Goal: Information Seeking & Learning: Learn about a topic

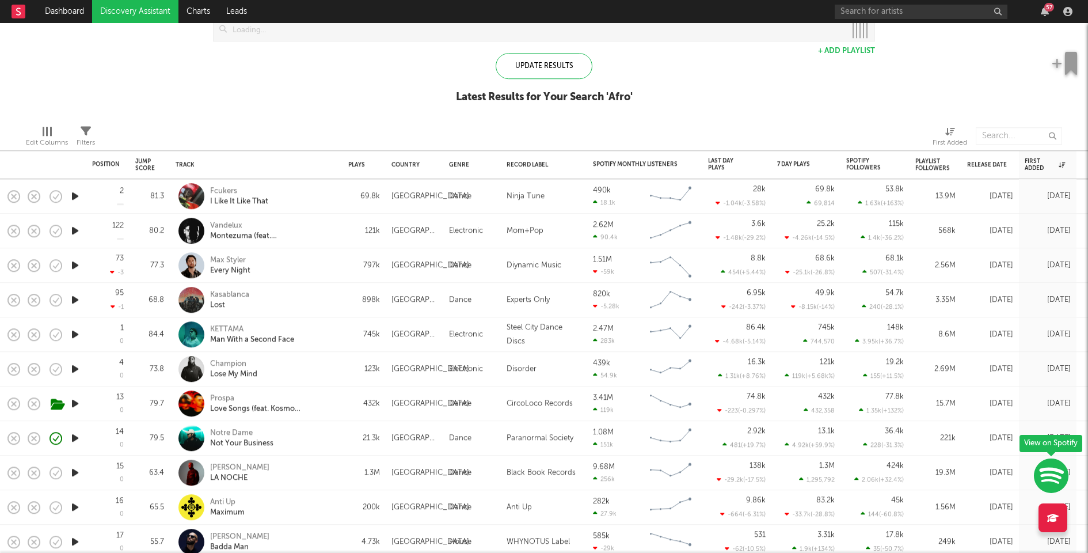
click at [74, 231] on icon "button" at bounding box center [75, 230] width 12 height 14
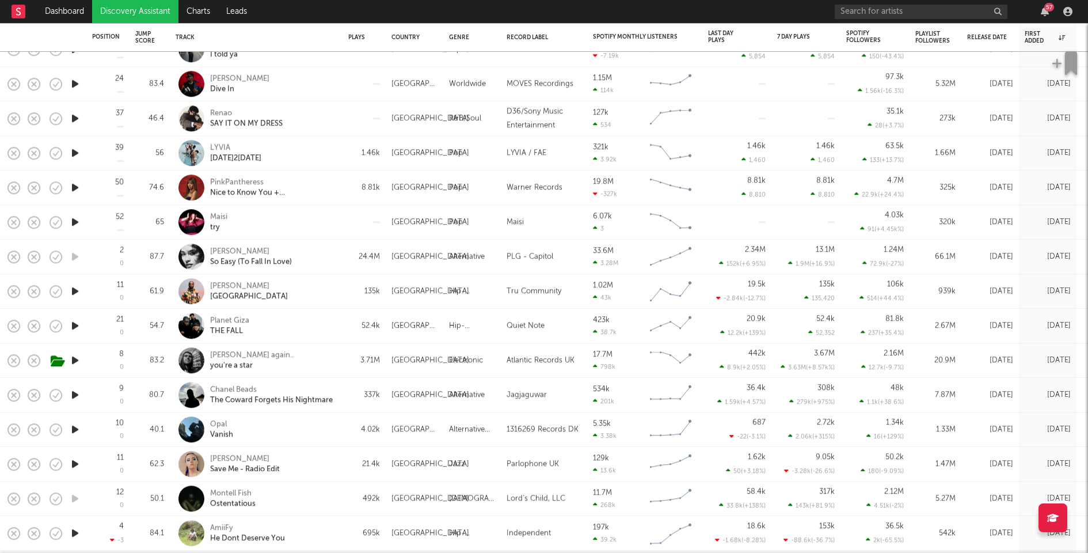
click at [77, 223] on icon "button" at bounding box center [75, 222] width 12 height 14
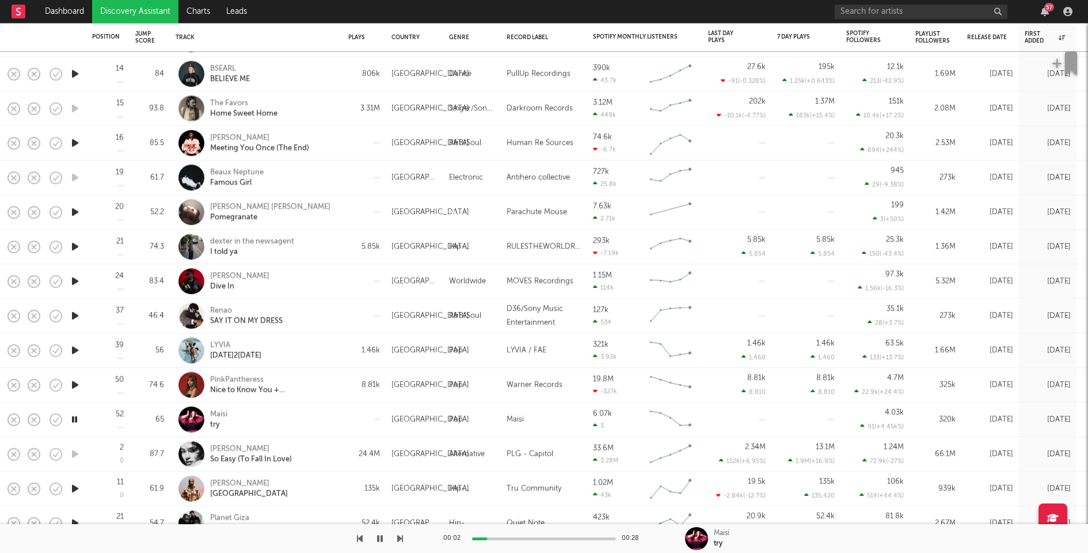
click at [76, 384] on icon "button" at bounding box center [75, 385] width 12 height 14
click at [310, 376] on div "PinkPantheress" at bounding box center [272, 379] width 124 height 10
click at [444, 382] on div "Pop" at bounding box center [472, 385] width 58 height 35
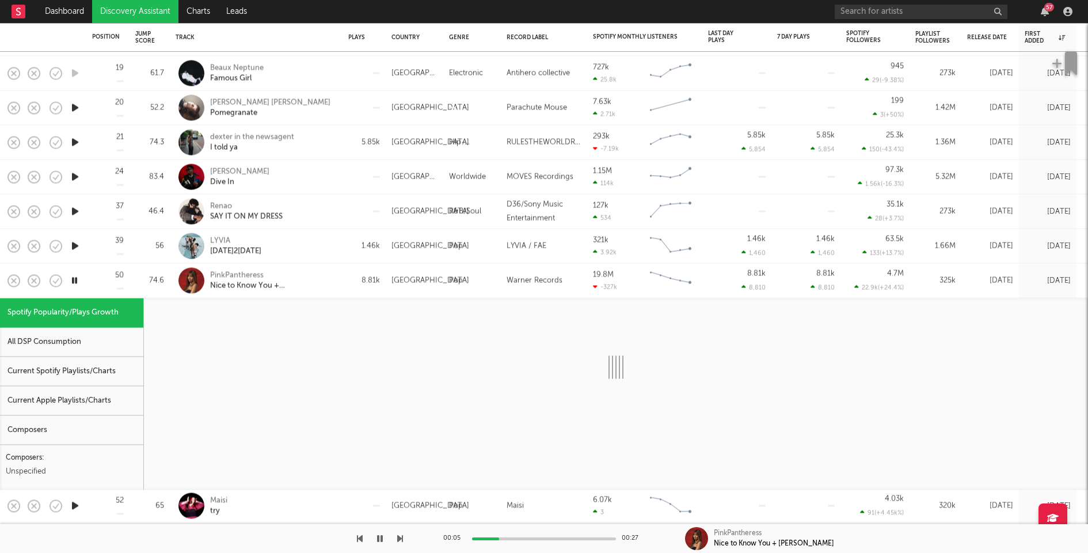
click at [46, 371] on div "Current Spotify Playlists/Charts" at bounding box center [71, 371] width 143 height 29
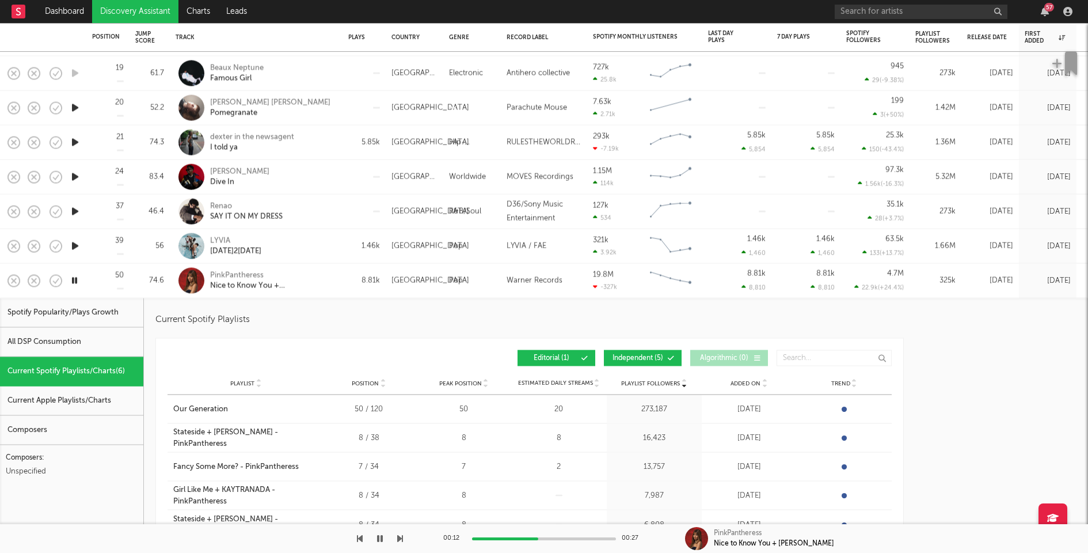
click at [78, 246] on icon "button" at bounding box center [75, 246] width 12 height 14
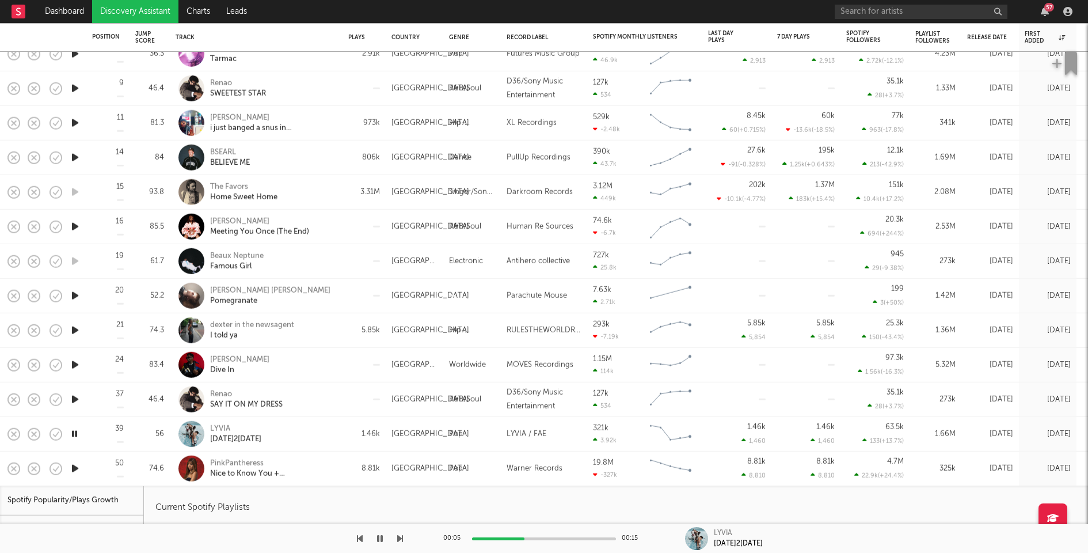
click at [77, 398] on icon "button" at bounding box center [75, 399] width 12 height 14
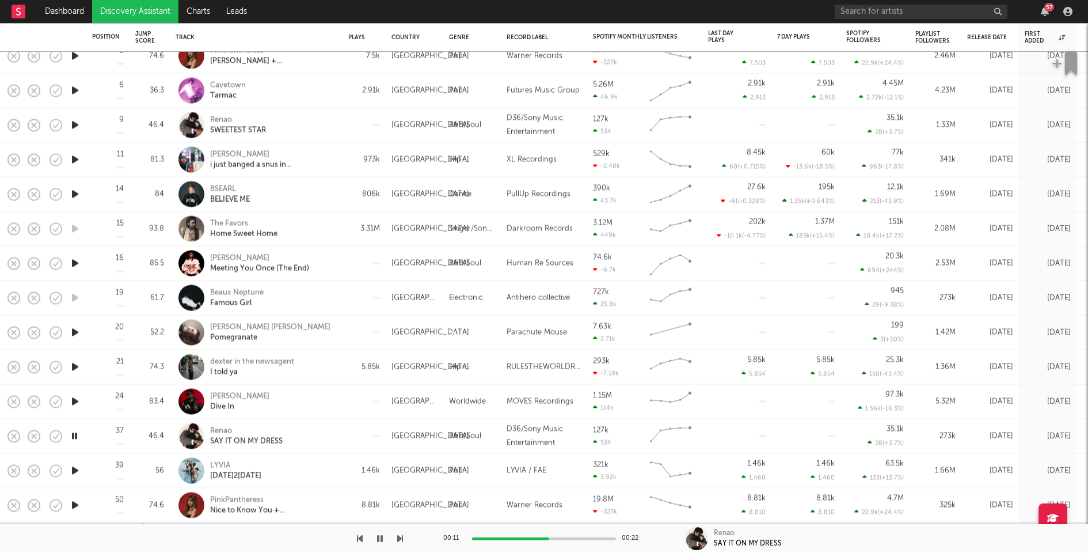
click at [73, 399] on icon "button" at bounding box center [75, 401] width 12 height 14
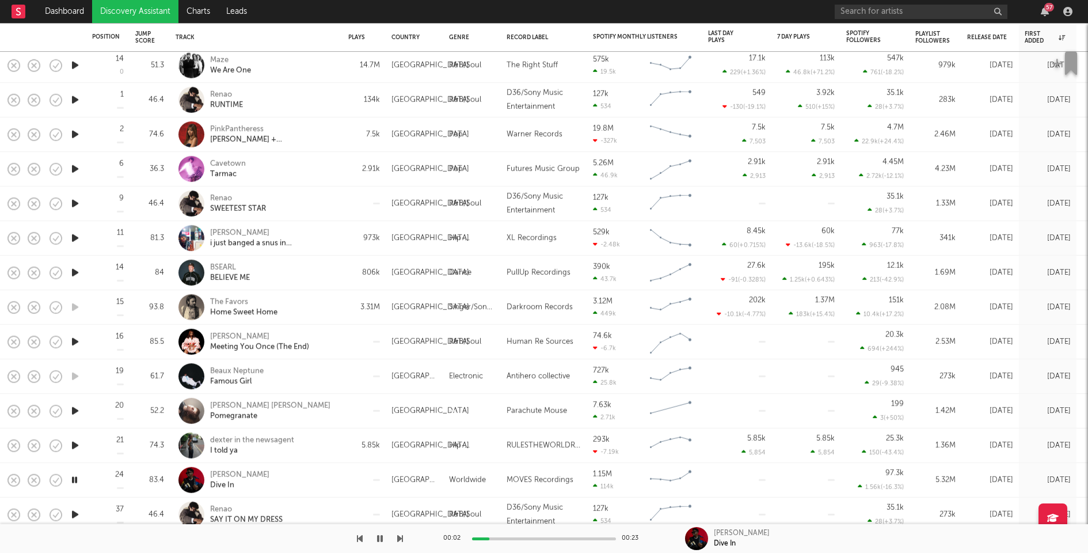
click at [320, 483] on div "[PERSON_NAME] Dive In" at bounding box center [272, 479] width 124 height 21
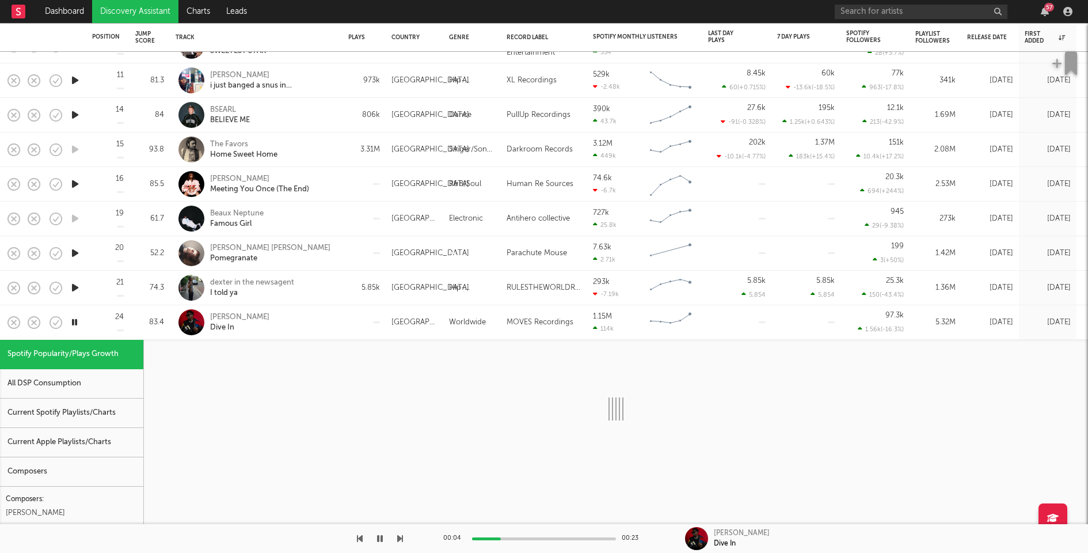
click at [64, 416] on div "Current Spotify Playlists/Charts" at bounding box center [71, 412] width 143 height 29
select select "1w"
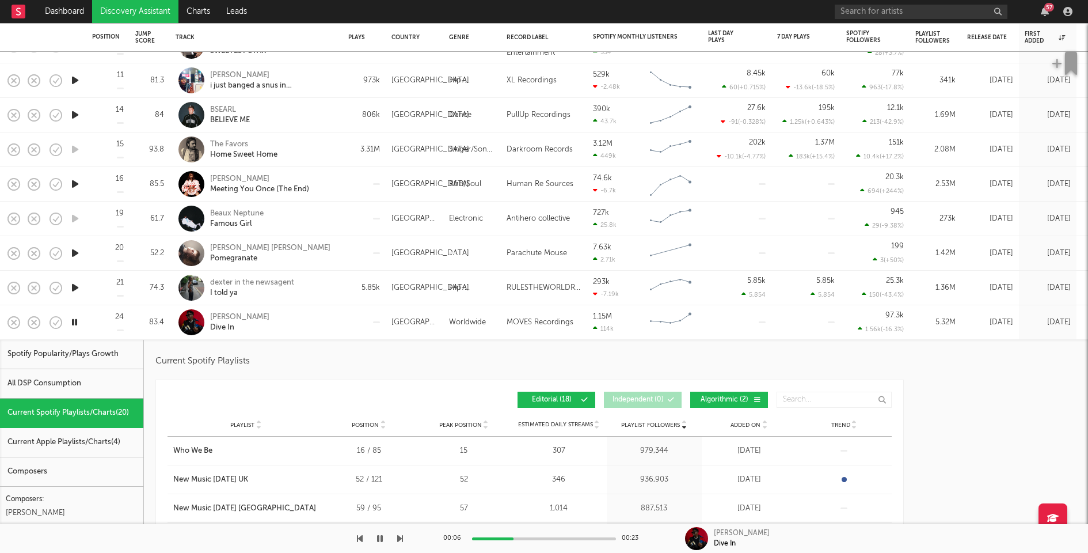
click at [717, 395] on button "Algorithmic ( 2 )" at bounding box center [729, 399] width 78 height 16
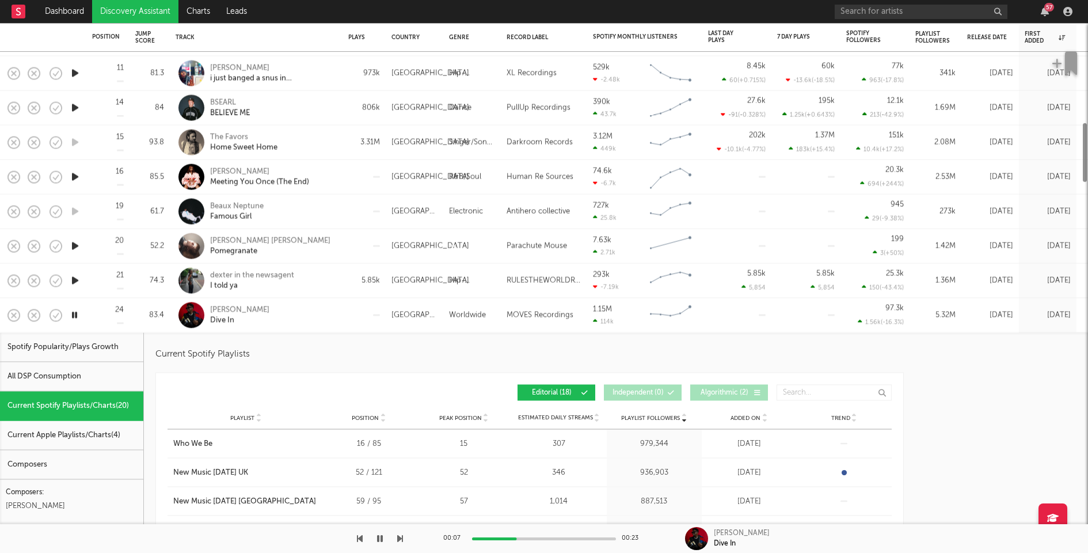
select select "1w"
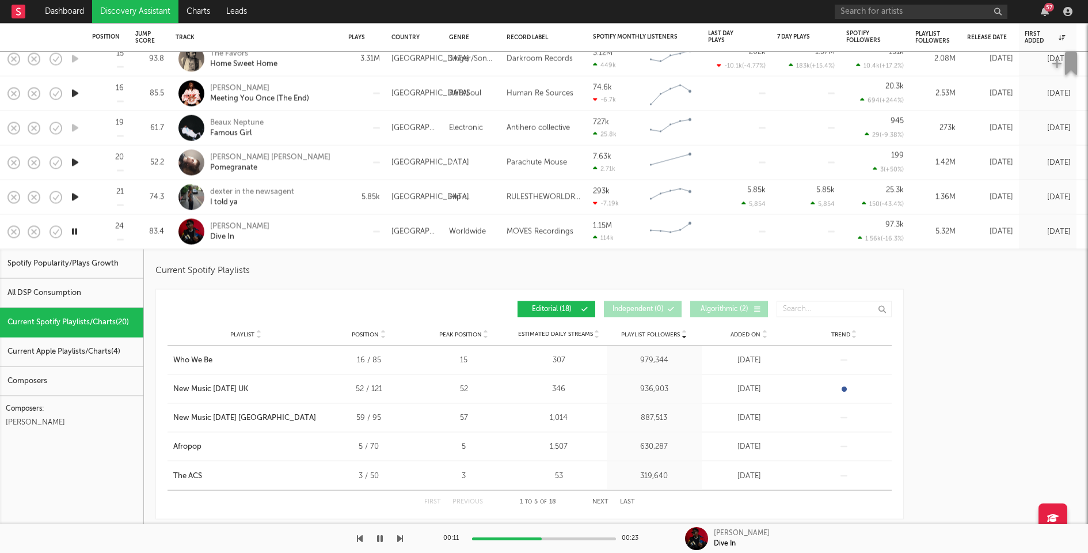
click at [599, 500] on button "Next" at bounding box center [600, 501] width 16 height 6
click at [237, 227] on div "[PERSON_NAME]" at bounding box center [239, 226] width 59 height 10
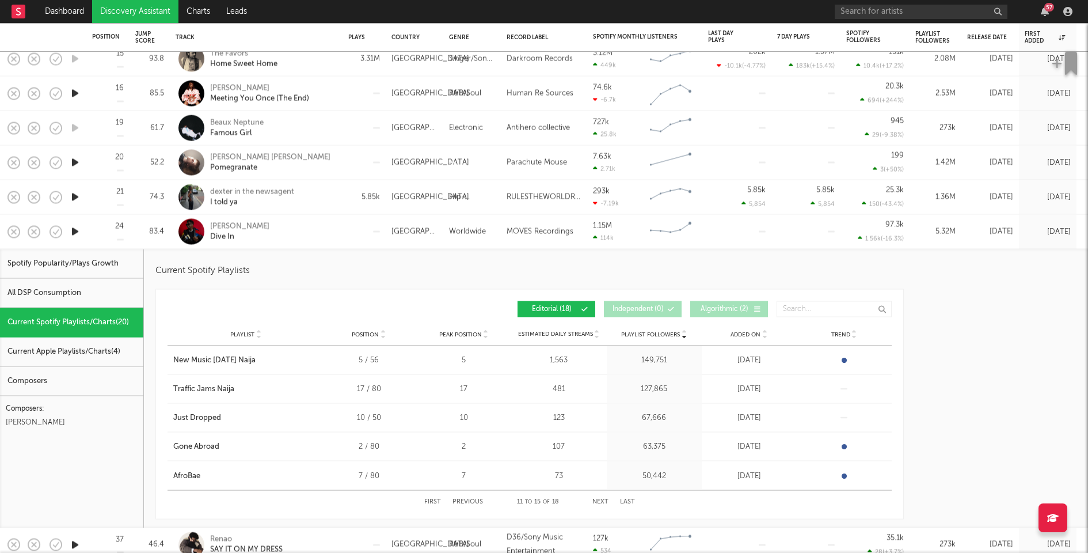
click at [77, 195] on icon "button" at bounding box center [75, 197] width 12 height 14
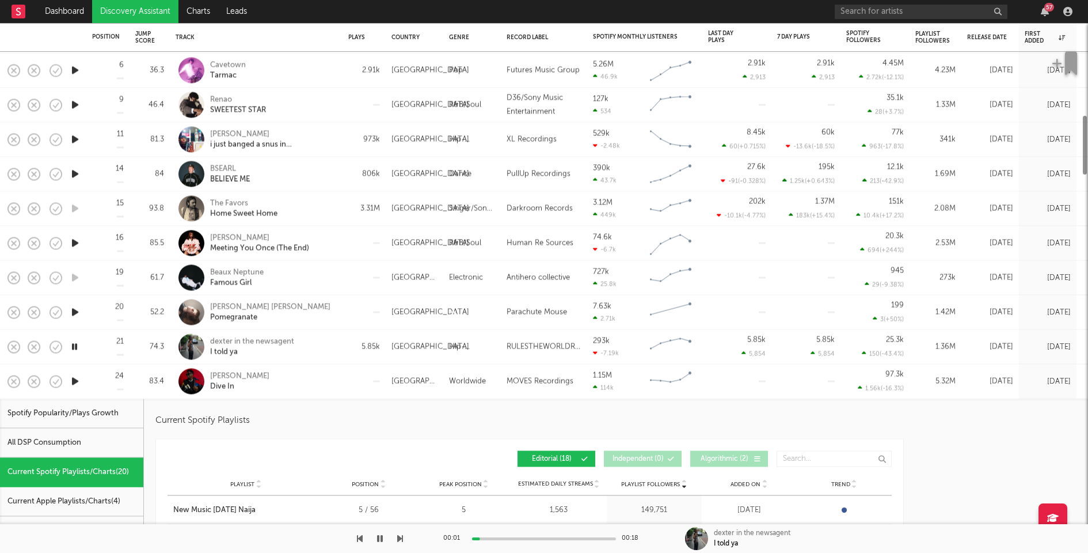
click at [317, 384] on div "[PERSON_NAME] Dive In" at bounding box center [272, 381] width 124 height 21
select select "1w"
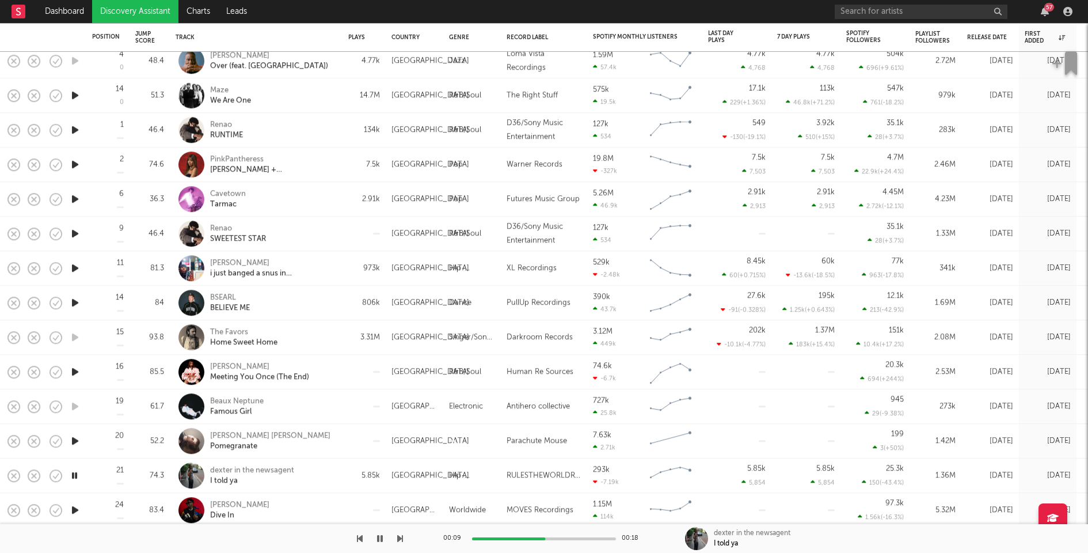
click at [76, 440] on icon "button" at bounding box center [75, 440] width 12 height 14
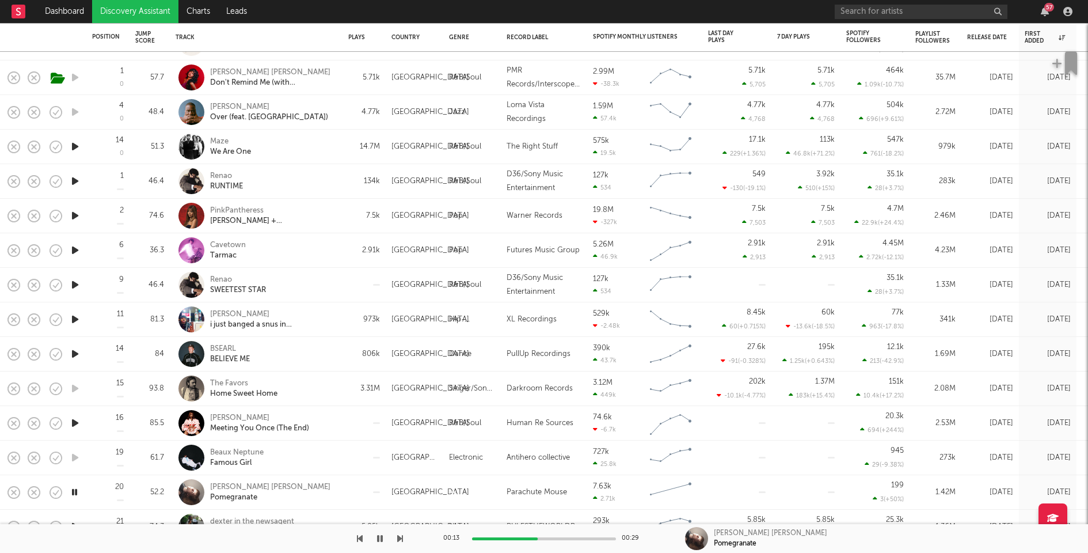
click at [538, 537] on div at bounding box center [544, 538] width 144 height 3
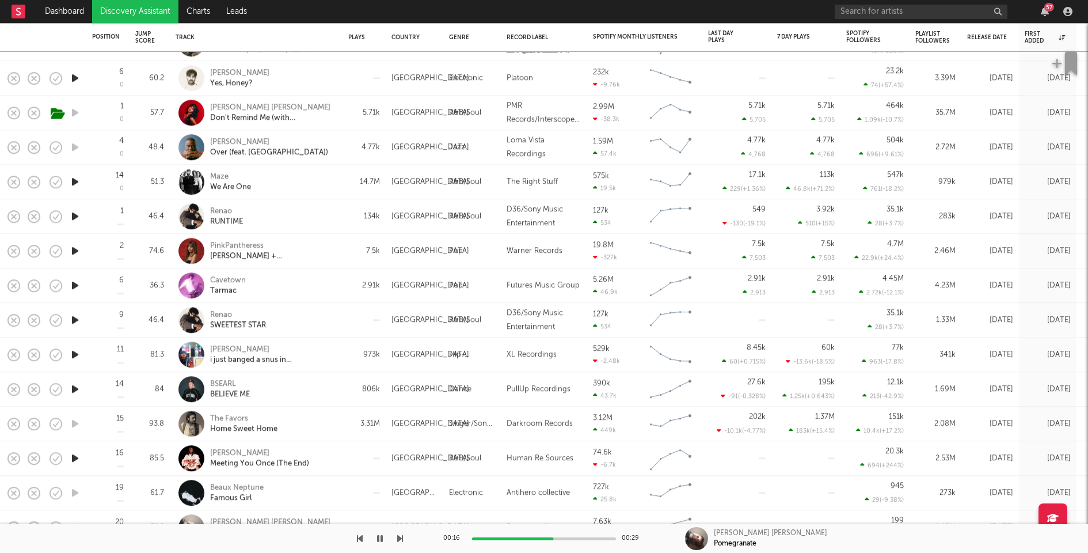
click at [71, 457] on icon "button" at bounding box center [75, 458] width 12 height 14
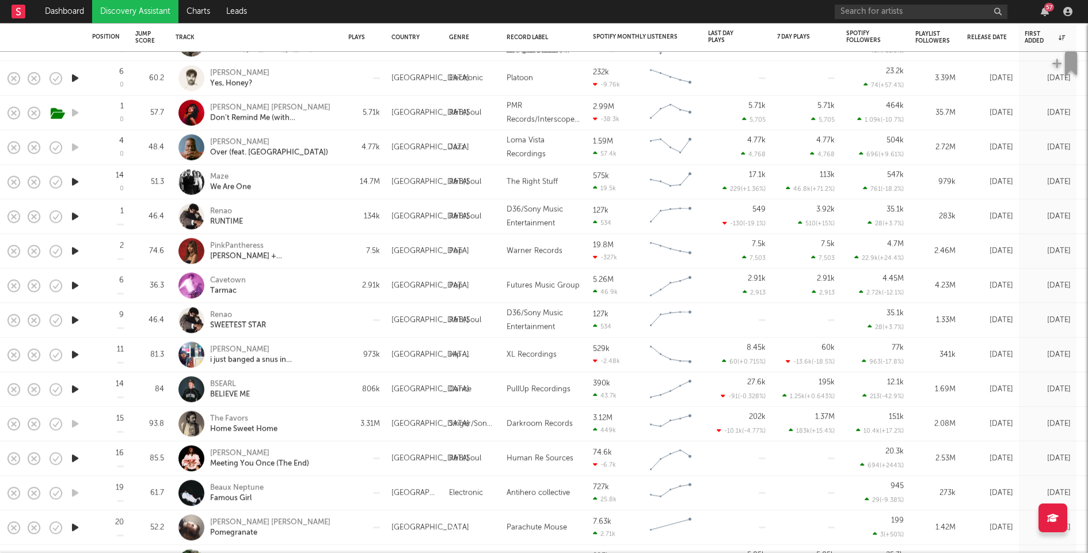
click at [74, 386] on icon "button" at bounding box center [75, 389] width 12 height 14
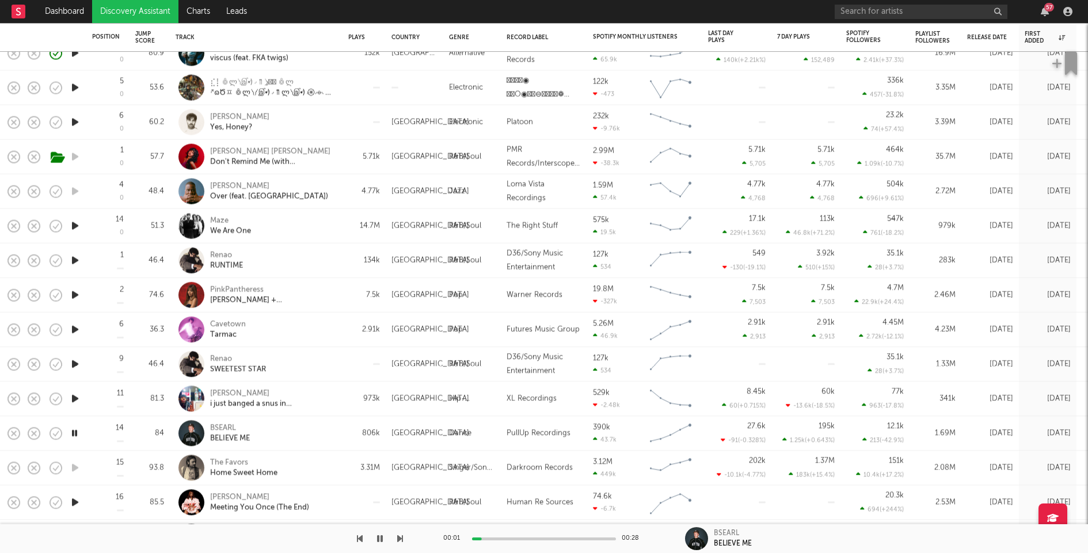
click at [73, 397] on icon "button" at bounding box center [75, 398] width 12 height 14
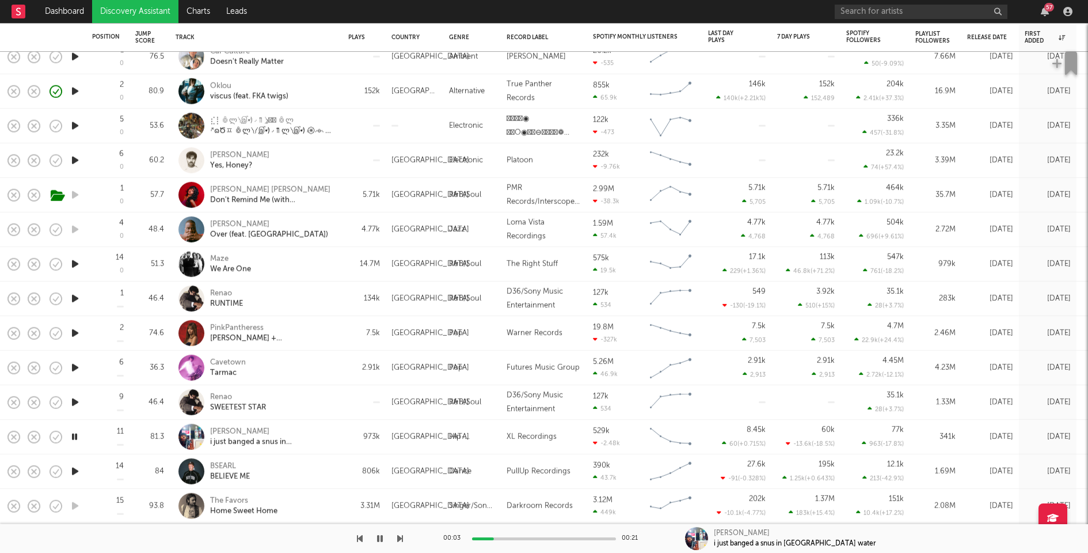
click at [536, 535] on div "00:03 00:21" at bounding box center [543, 538] width 201 height 29
click at [542, 538] on div at bounding box center [544, 538] width 144 height 3
click at [78, 402] on icon "button" at bounding box center [75, 402] width 12 height 14
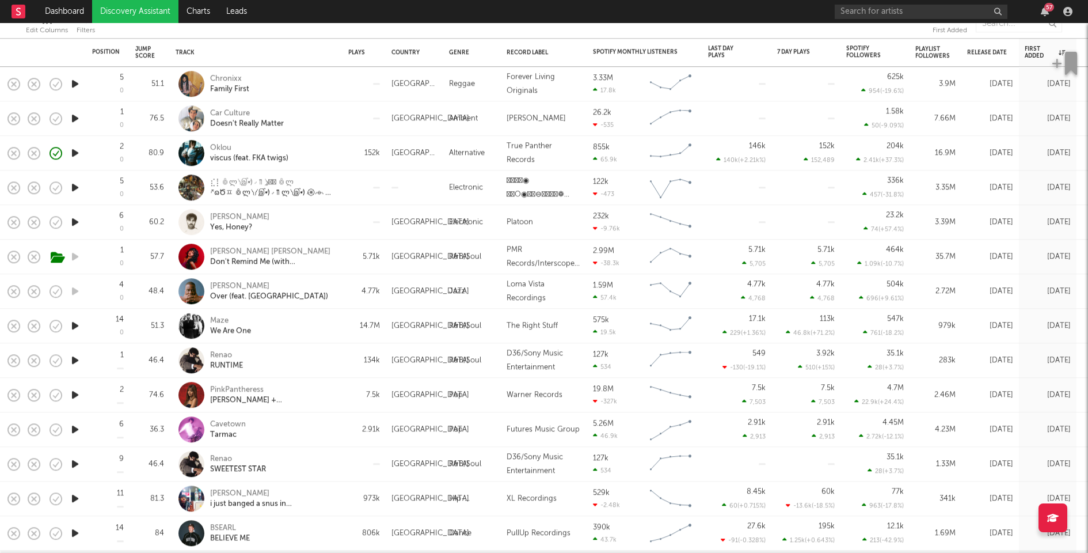
click at [75, 328] on icon "button" at bounding box center [75, 325] width 12 height 14
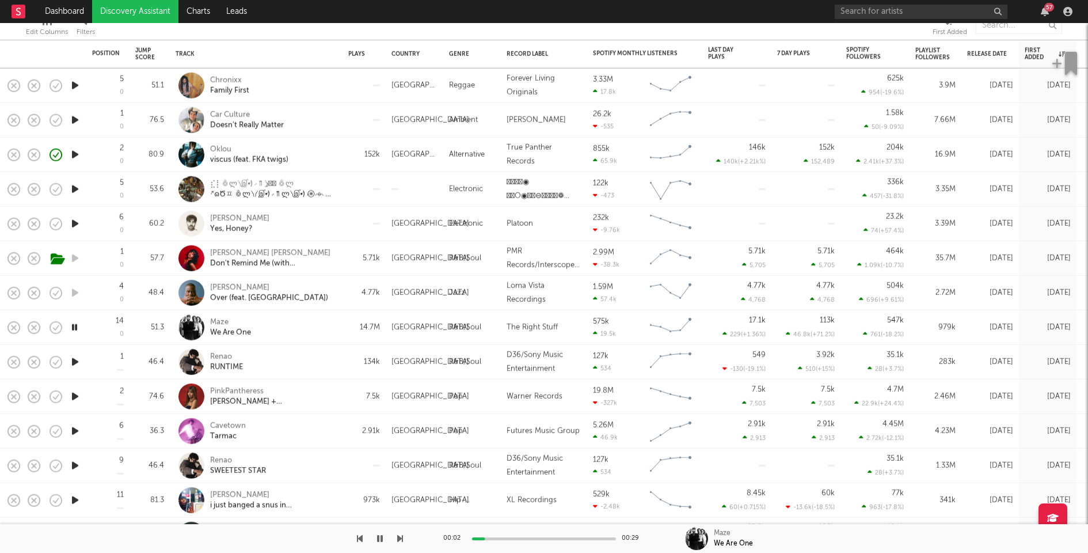
click at [302, 322] on div "Maze We Are One" at bounding box center [272, 327] width 124 height 21
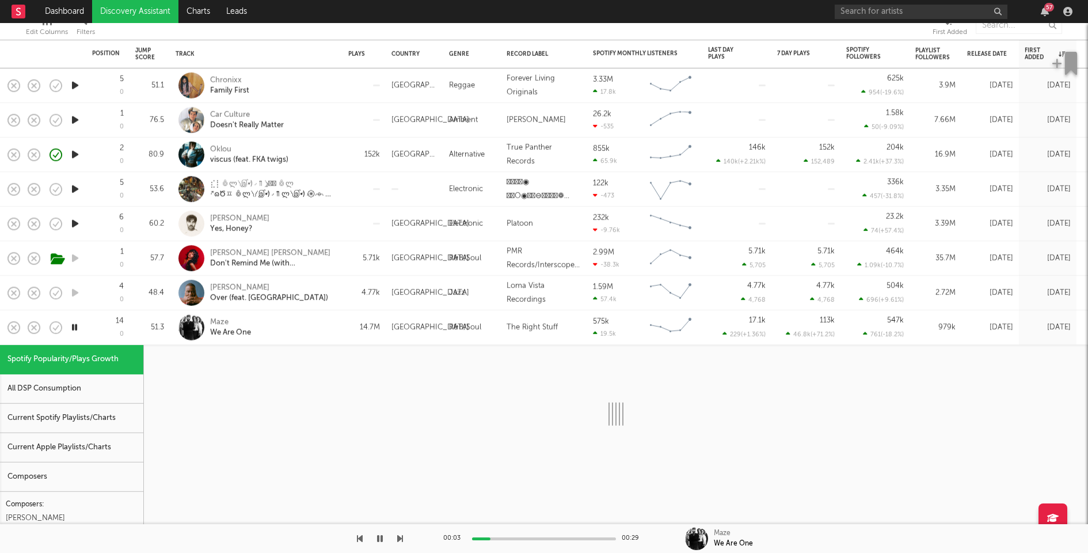
click at [84, 420] on div "Current Spotify Playlists/Charts" at bounding box center [71, 417] width 143 height 29
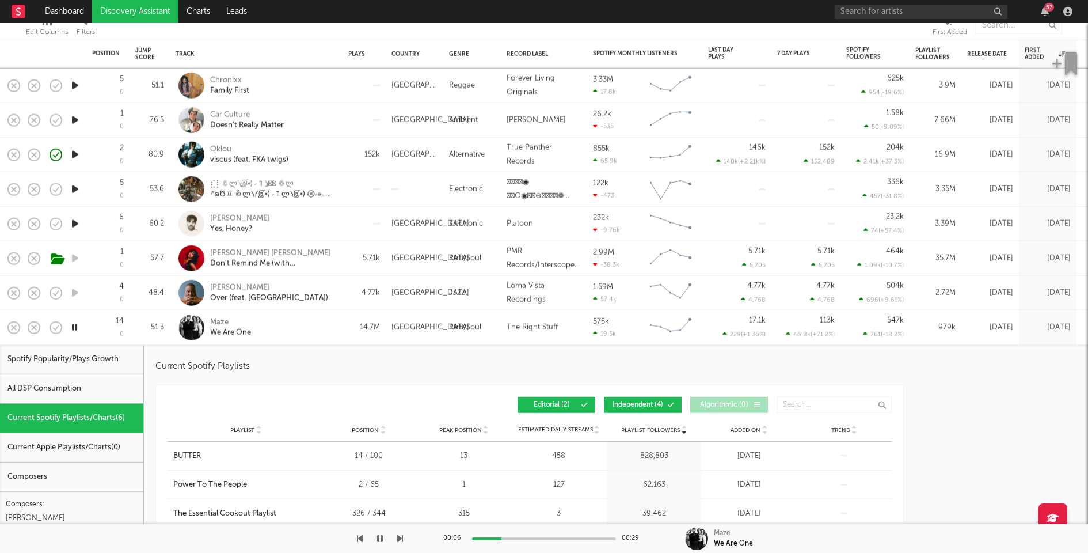
click at [650, 405] on span "Independent ( 4 )" at bounding box center [637, 404] width 53 height 7
click at [322, 326] on div "Maze We Are One" at bounding box center [272, 327] width 124 height 21
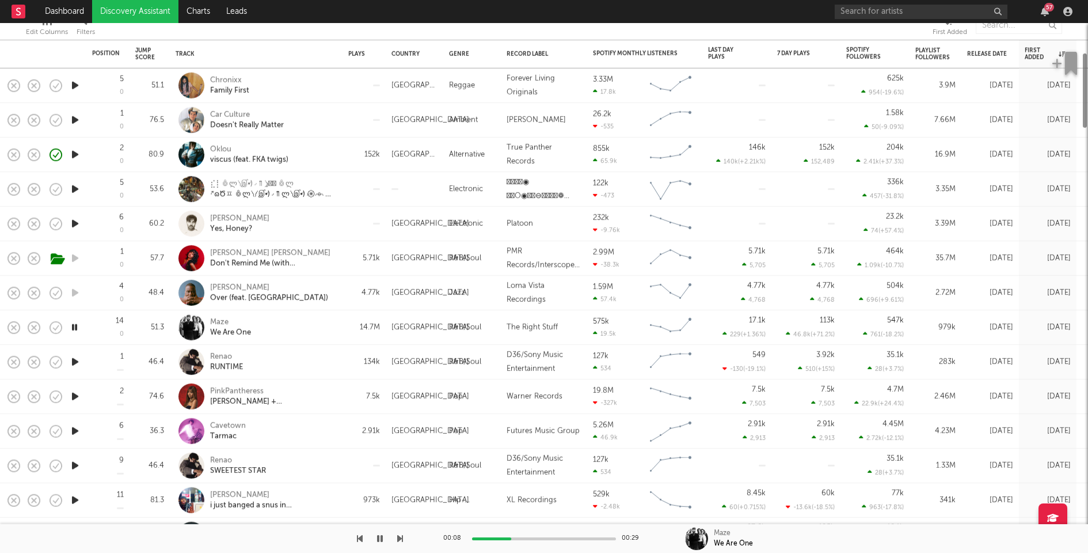
click at [313, 367] on div "Renao RUNTIME" at bounding box center [272, 361] width 124 height 21
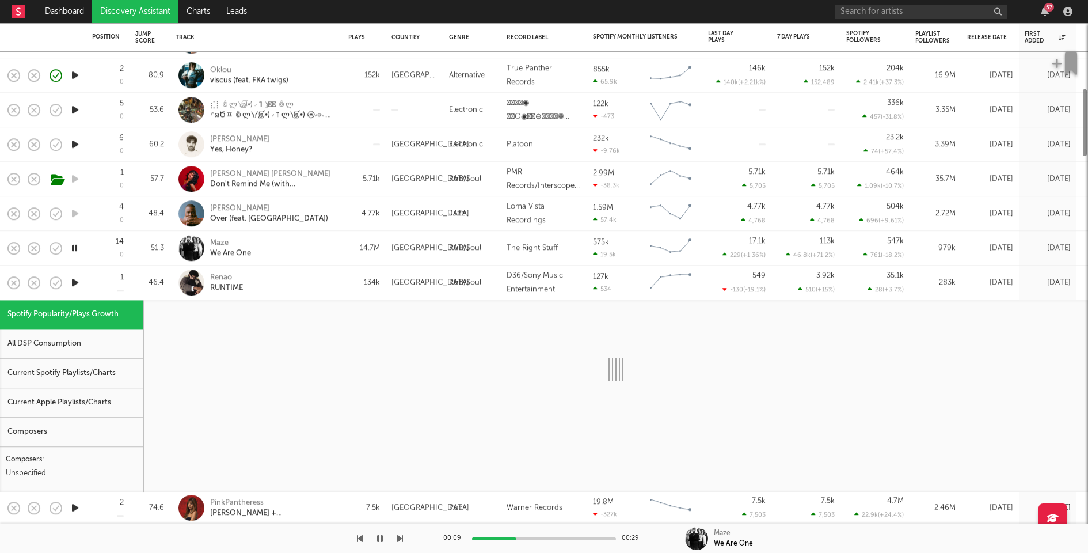
click at [51, 366] on div "Current Spotify Playlists/Charts" at bounding box center [71, 373] width 143 height 29
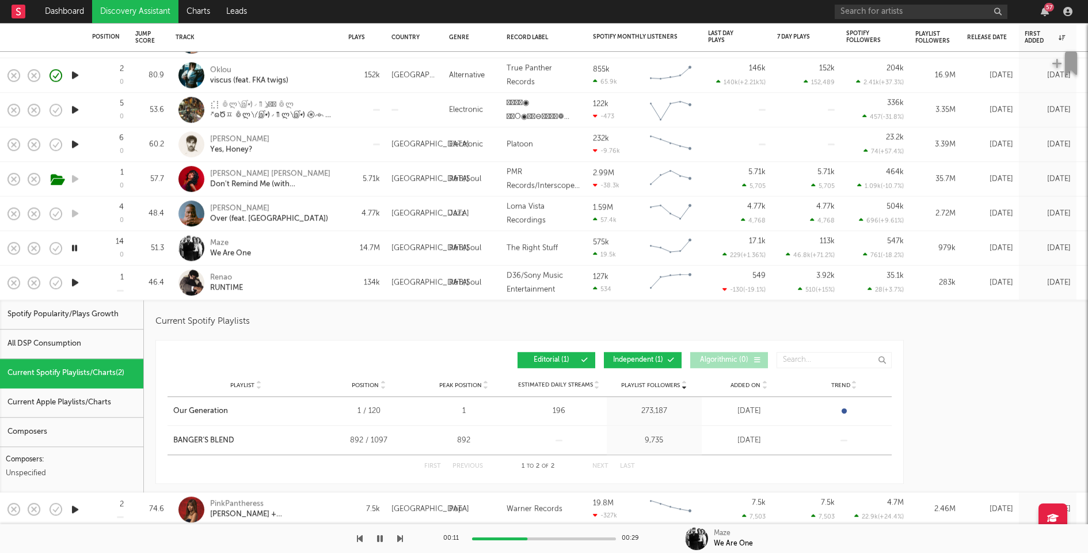
click at [302, 281] on div "Renao RUNTIME" at bounding box center [272, 282] width 124 height 21
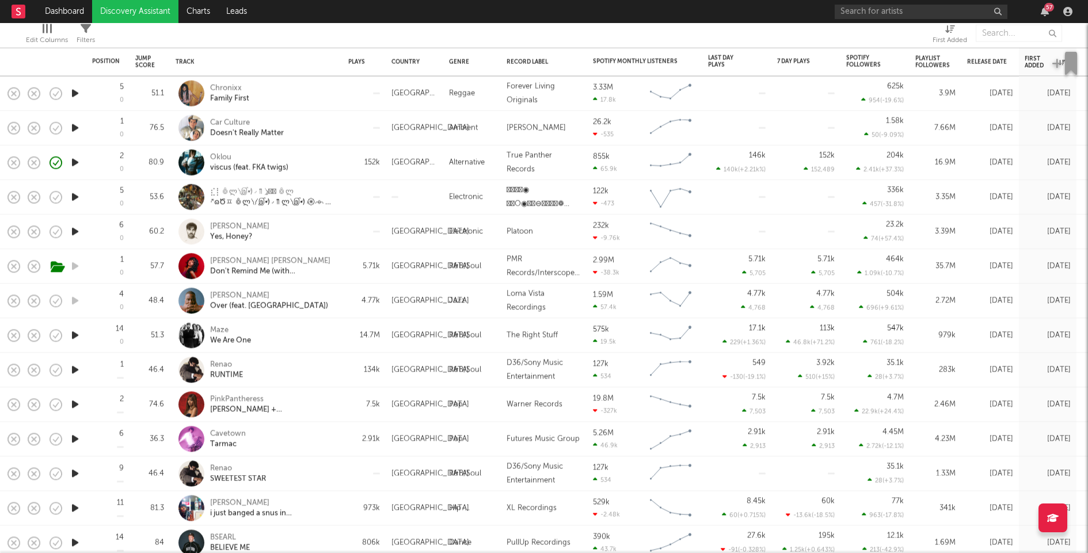
click at [326, 297] on div "[PERSON_NAME] Over (feat. [GEOGRAPHIC_DATA])" at bounding box center [272, 300] width 124 height 21
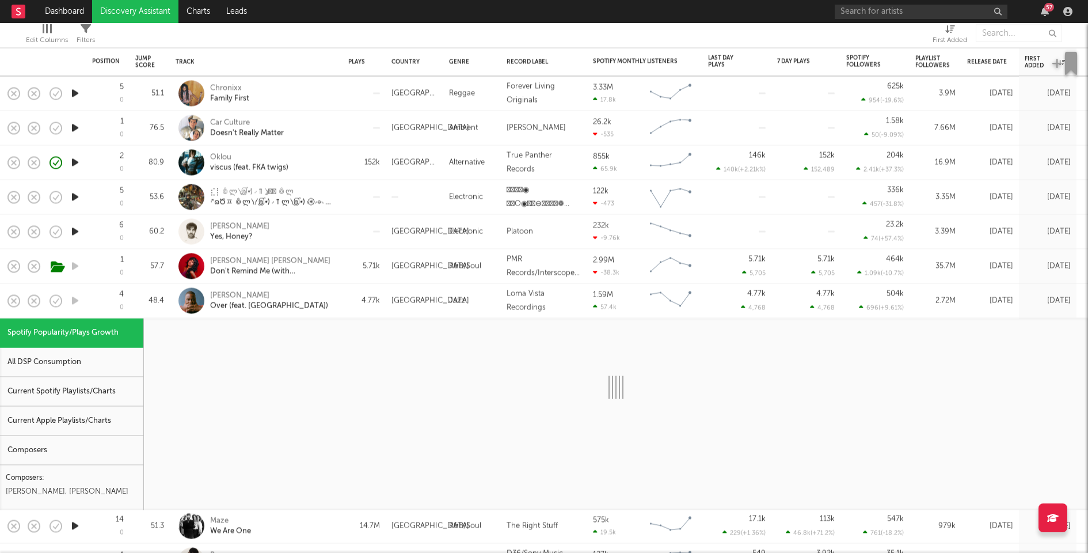
click at [43, 390] on div "Current Spotify Playlists/Charts" at bounding box center [71, 391] width 143 height 29
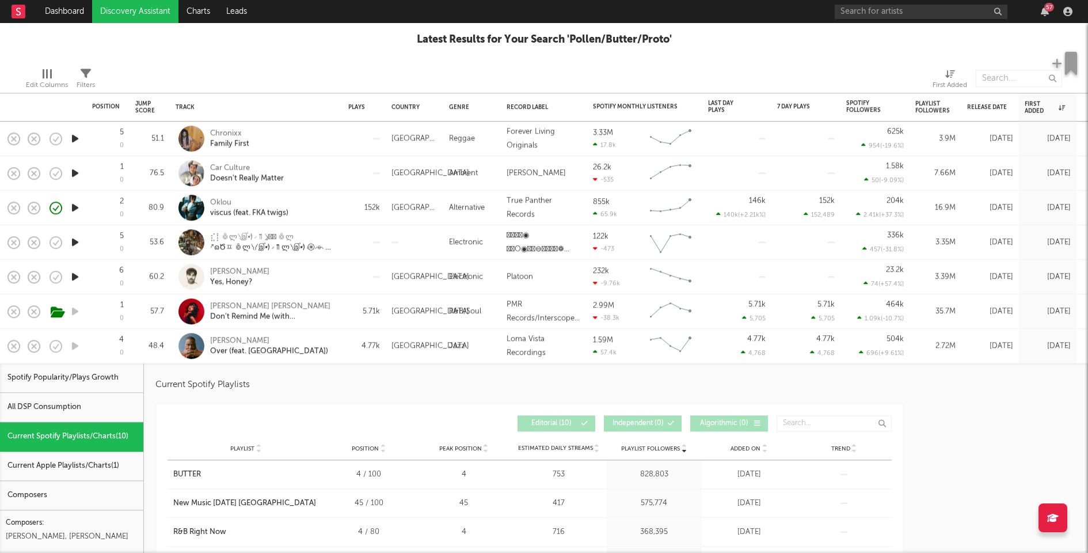
click at [345, 337] on div "4.77k" at bounding box center [363, 346] width 43 height 35
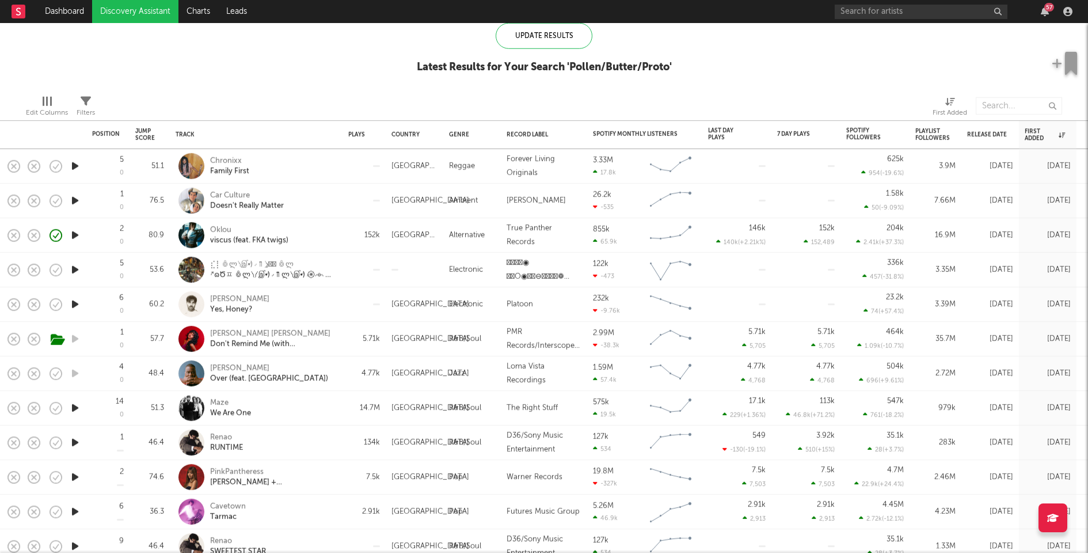
click at [345, 332] on div "5.71k" at bounding box center [363, 339] width 43 height 35
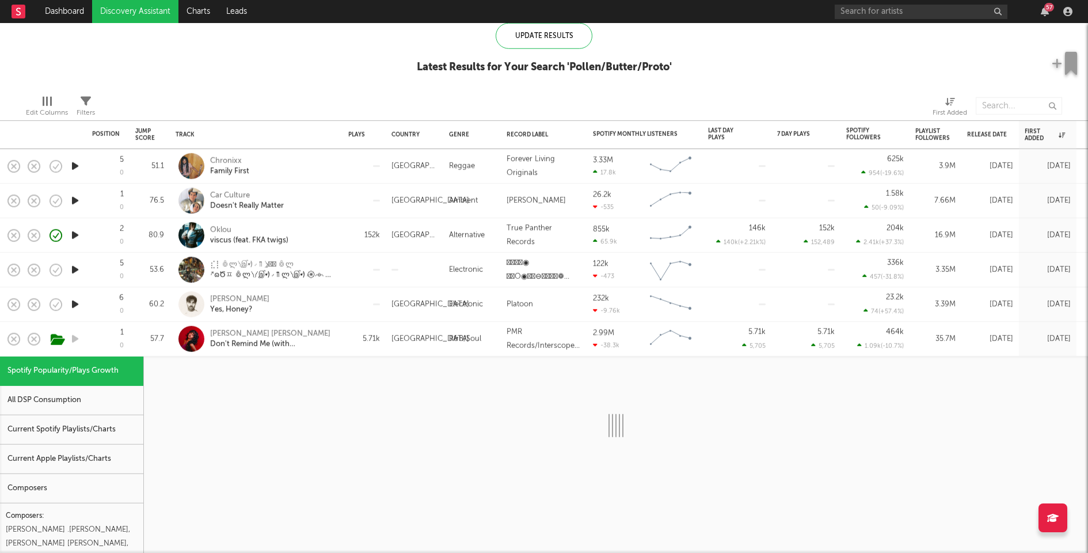
click at [113, 421] on div "Current Spotify Playlists/Charts" at bounding box center [71, 429] width 143 height 29
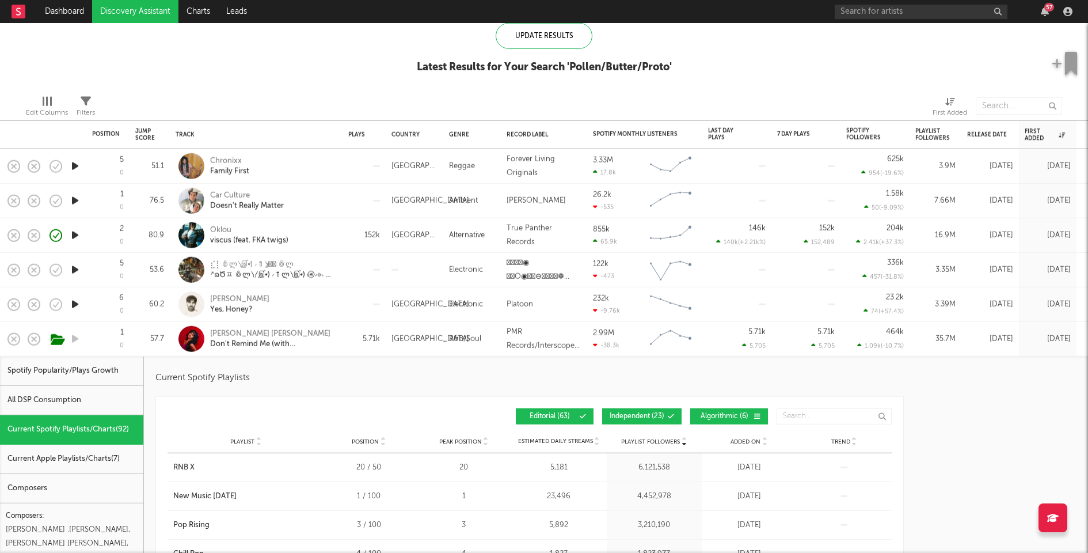
click at [626, 421] on button "Independent ( 23 )" at bounding box center [641, 416] width 79 height 16
click at [730, 415] on span "Algorithmic ( 6 )" at bounding box center [724, 416] width 53 height 7
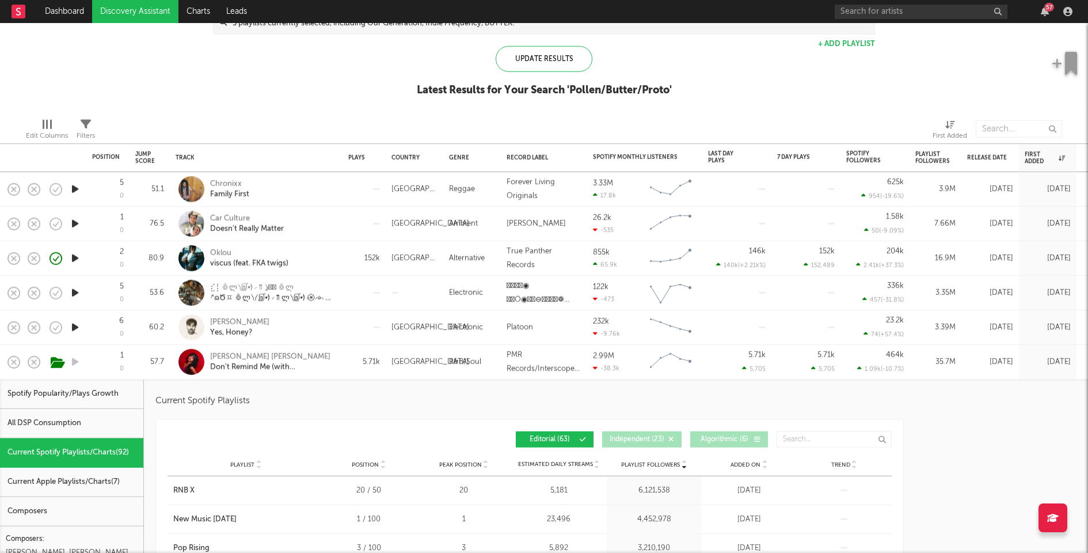
click at [344, 359] on div "5.71k" at bounding box center [363, 362] width 43 height 35
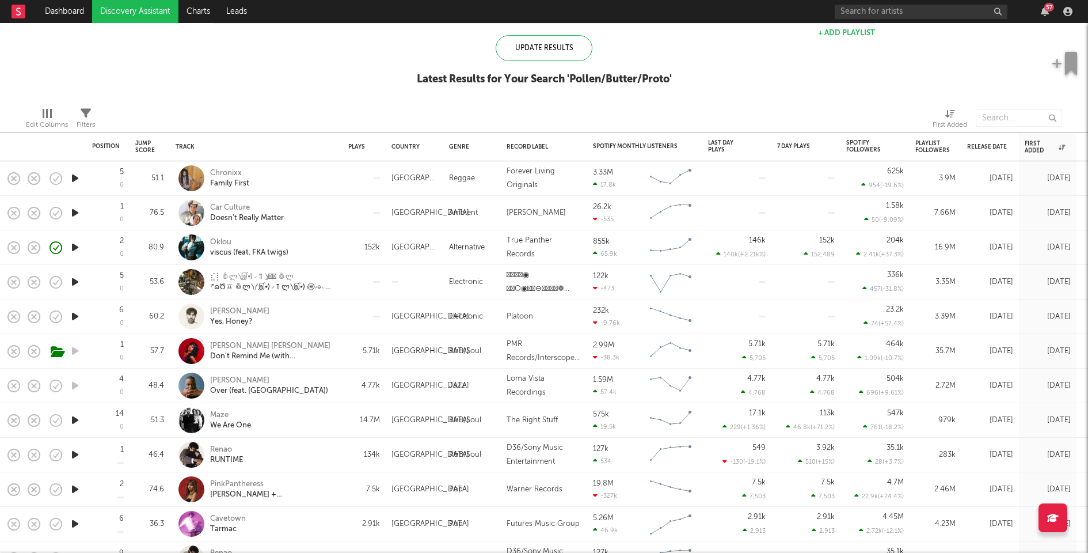
click at [70, 175] on icon "button" at bounding box center [75, 178] width 12 height 14
click at [344, 177] on div at bounding box center [363, 178] width 43 height 35
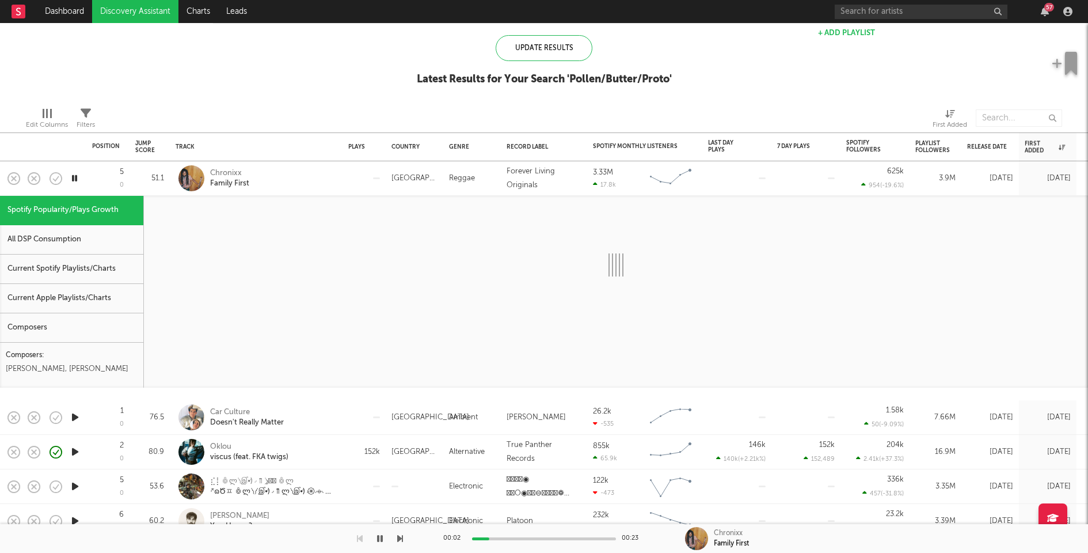
click at [47, 269] on div "Current Spotify Playlists/Charts" at bounding box center [71, 268] width 143 height 29
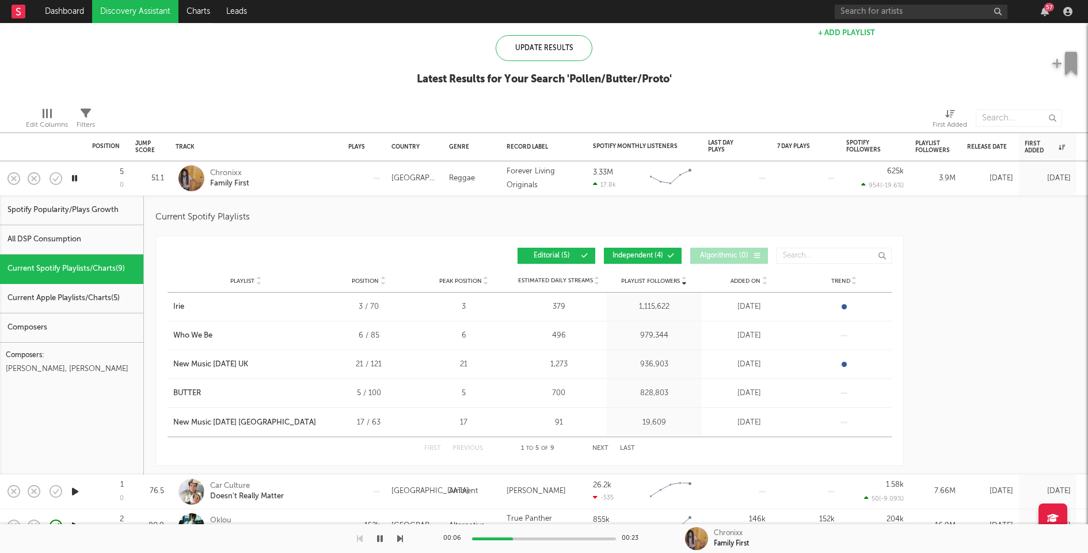
click at [627, 260] on button "Independent ( 4 )" at bounding box center [643, 256] width 78 height 16
click at [314, 184] on div "Chronixx Family First" at bounding box center [272, 178] width 124 height 21
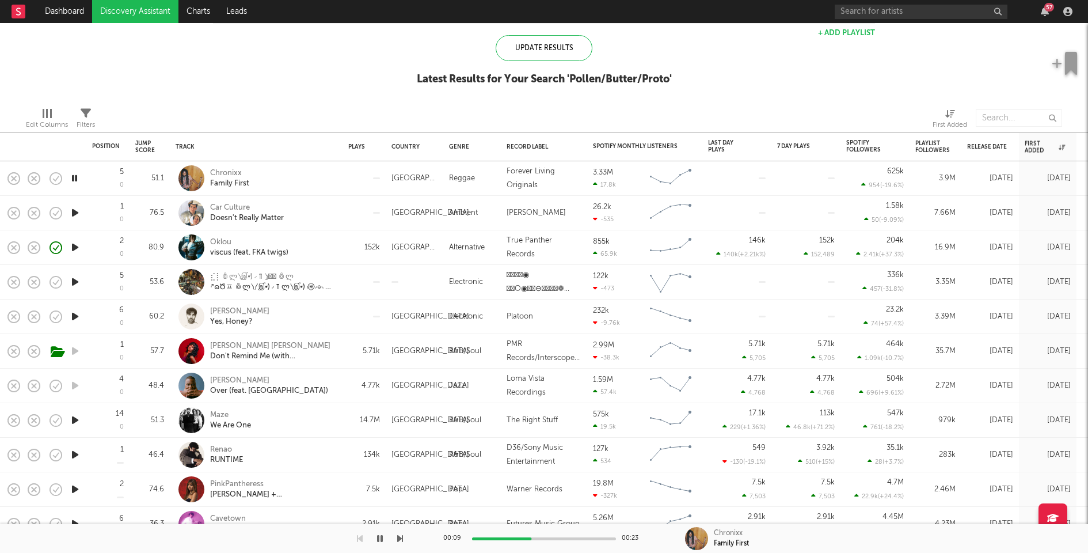
click at [321, 213] on div "Car Culture Doesn't Really Matter" at bounding box center [272, 213] width 124 height 21
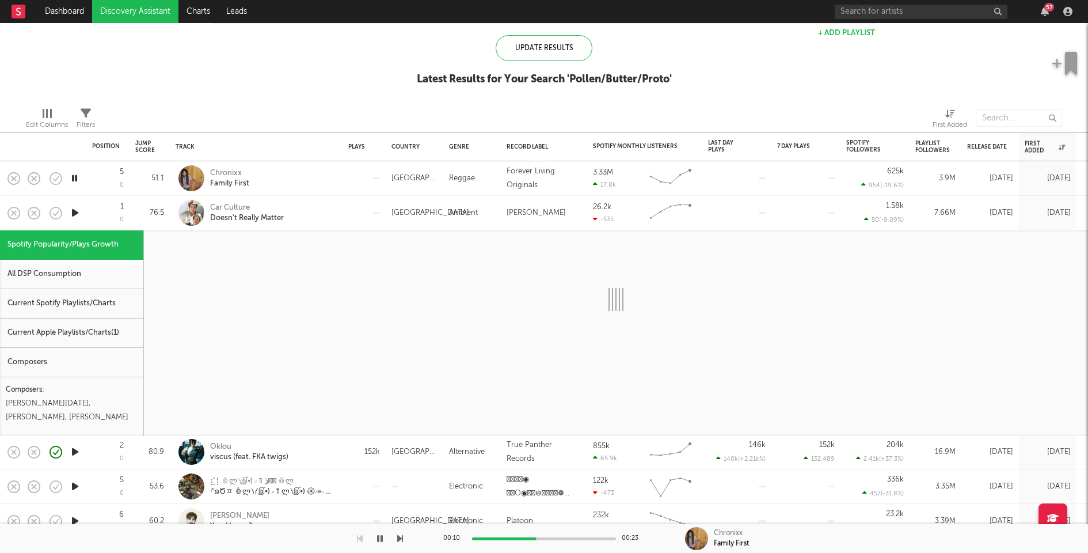
click at [91, 304] on div "Current Spotify Playlists/Charts" at bounding box center [71, 303] width 143 height 29
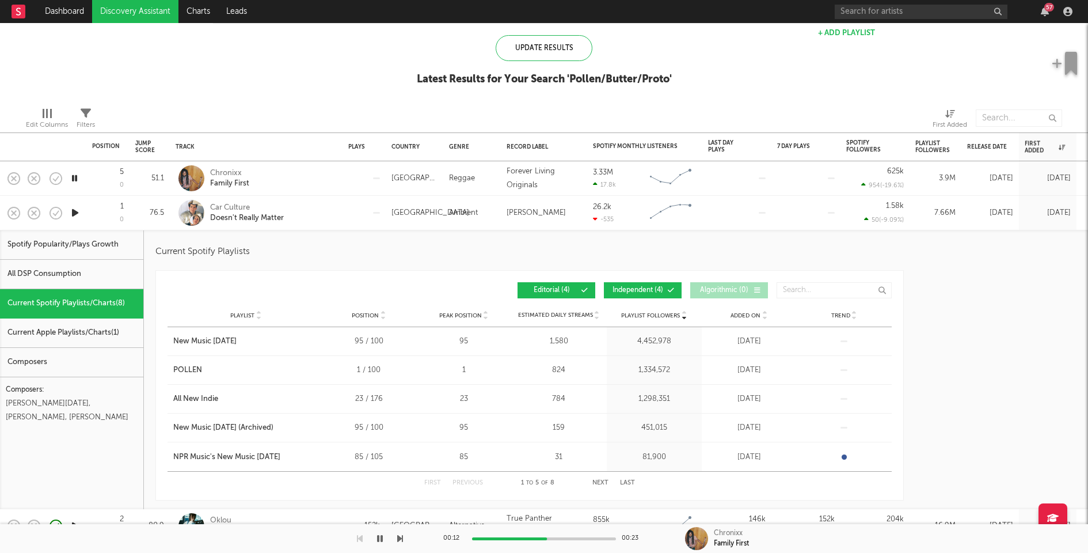
click at [632, 288] on span "Independent ( 4 )" at bounding box center [637, 290] width 53 height 7
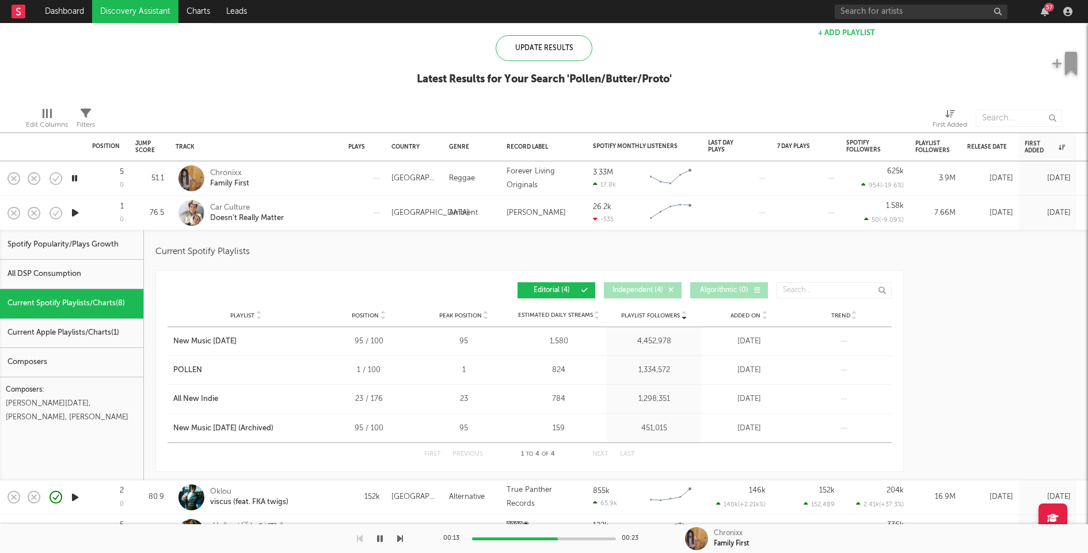
click at [329, 216] on div "Car Culture Doesn't Really Matter" at bounding box center [272, 213] width 124 height 21
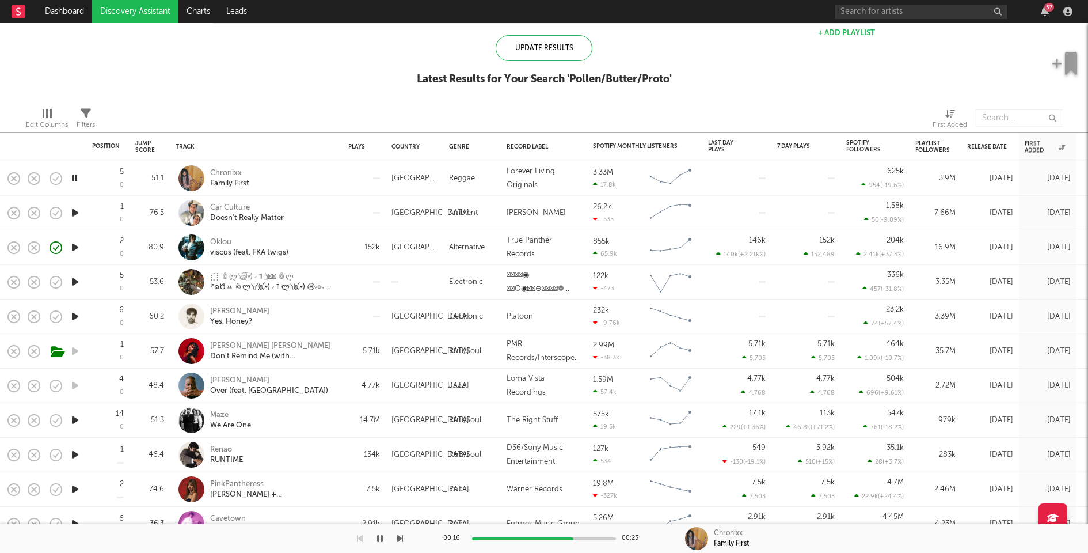
click at [318, 184] on div "Chronixx Family First" at bounding box center [272, 178] width 124 height 21
select select "1w"
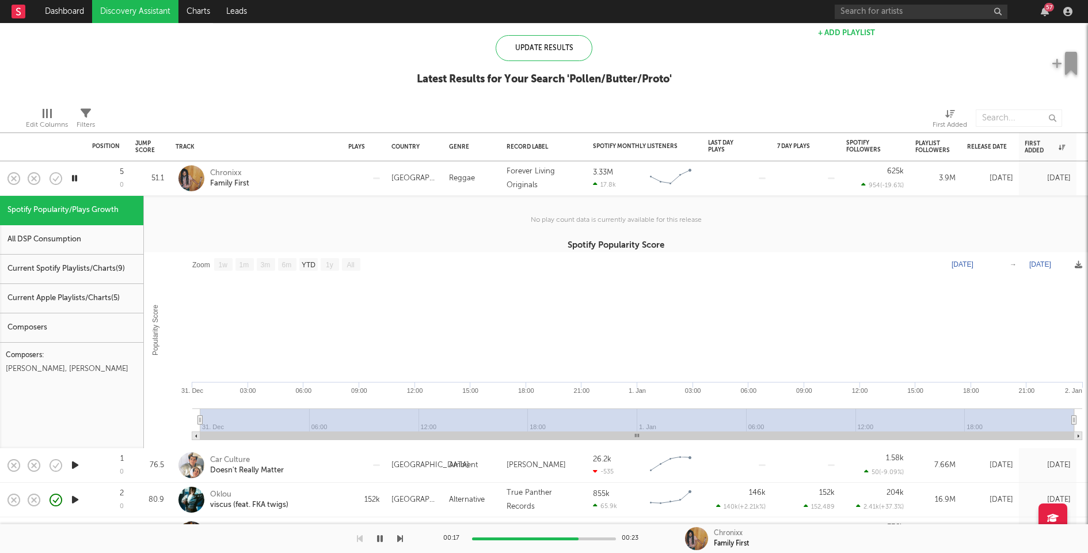
click at [318, 184] on div "Chronixx Family First" at bounding box center [272, 178] width 124 height 21
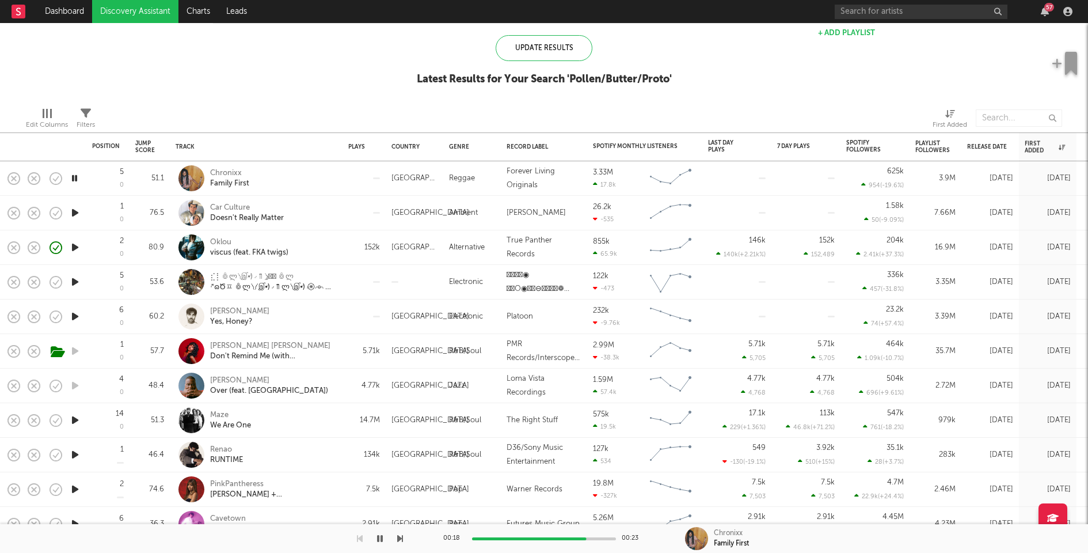
click at [70, 281] on icon "button" at bounding box center [75, 282] width 12 height 14
click at [387, 281] on div at bounding box center [415, 282] width 58 height 35
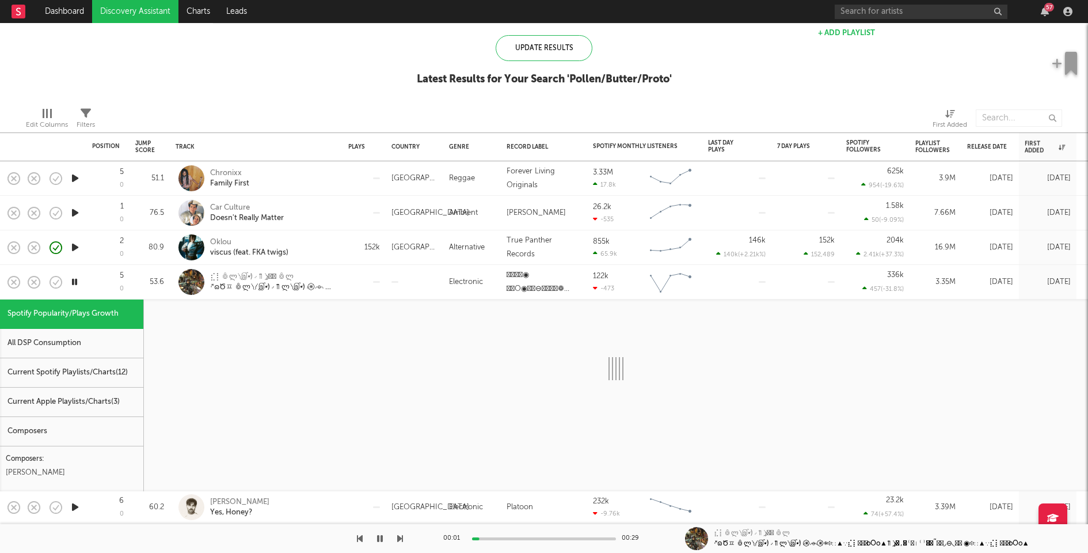
click at [105, 383] on div "Current Spotify Playlists/Charts ( 12 )" at bounding box center [71, 372] width 143 height 29
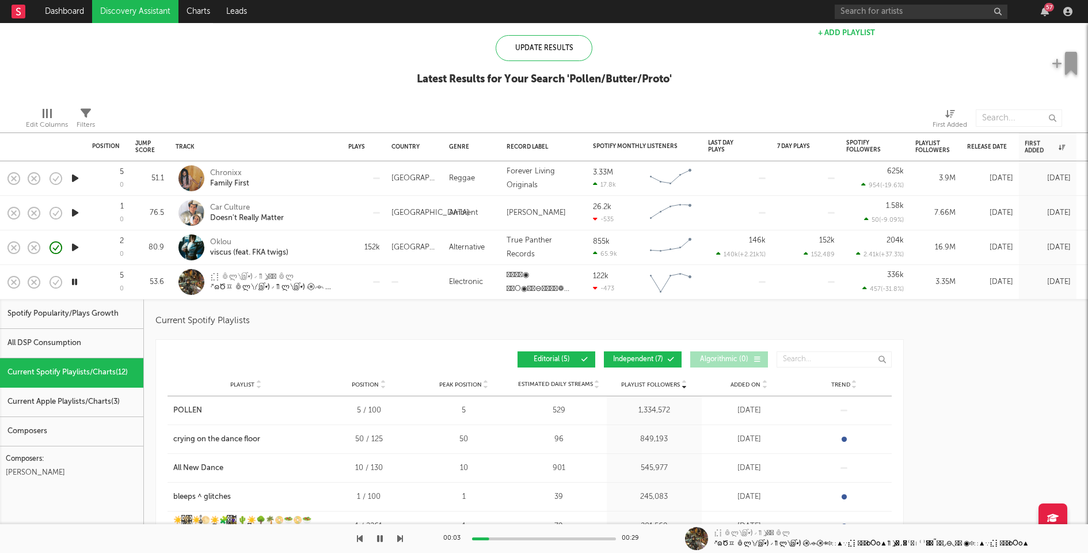
click at [77, 284] on icon "button" at bounding box center [74, 282] width 11 height 14
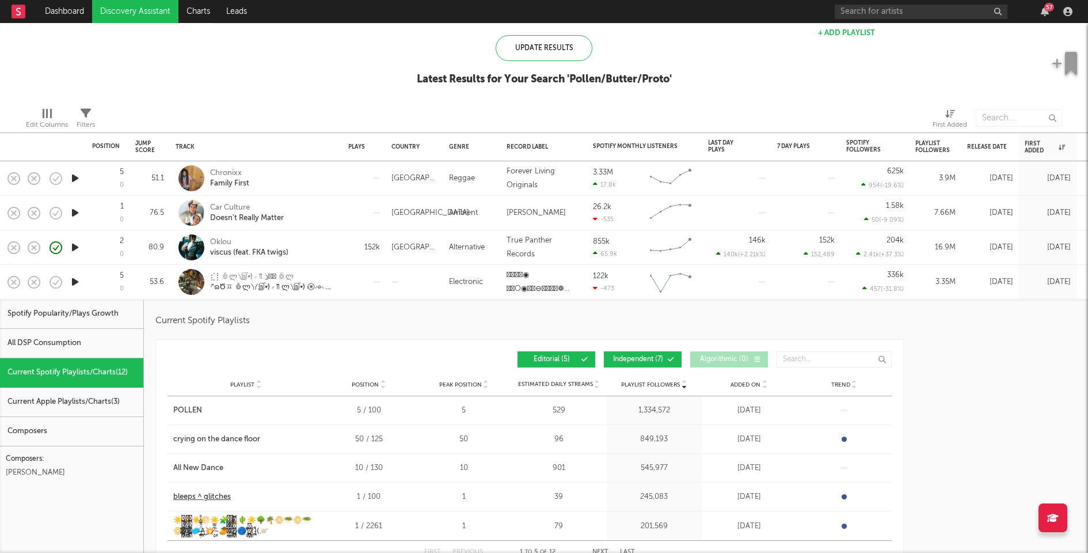
click at [208, 498] on div "bleeps ^ glitches" at bounding box center [202, 497] width 58 height 12
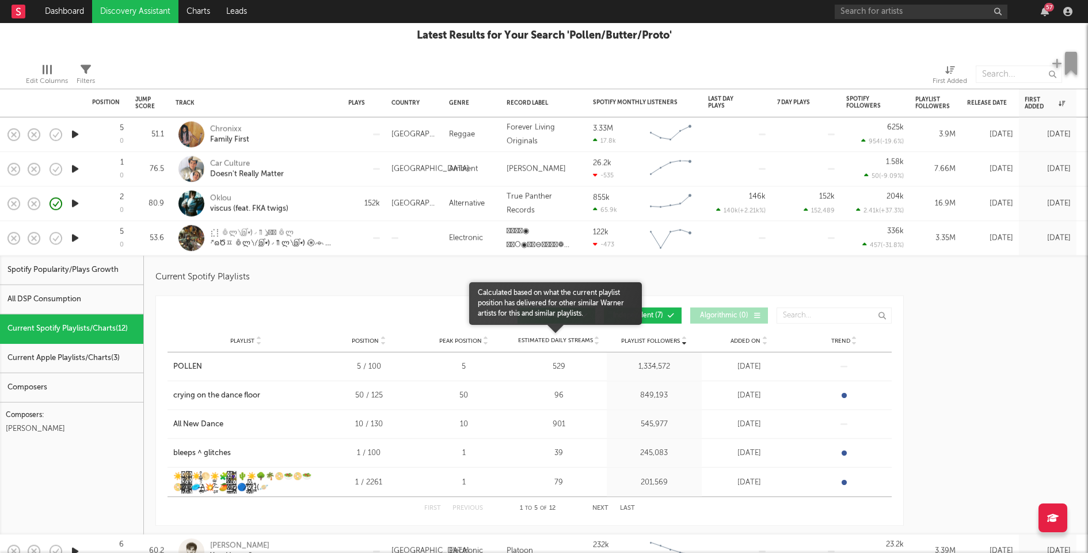
click at [636, 308] on span "Calculated based on what the current playlist position has delivered for other …" at bounding box center [555, 303] width 173 height 31
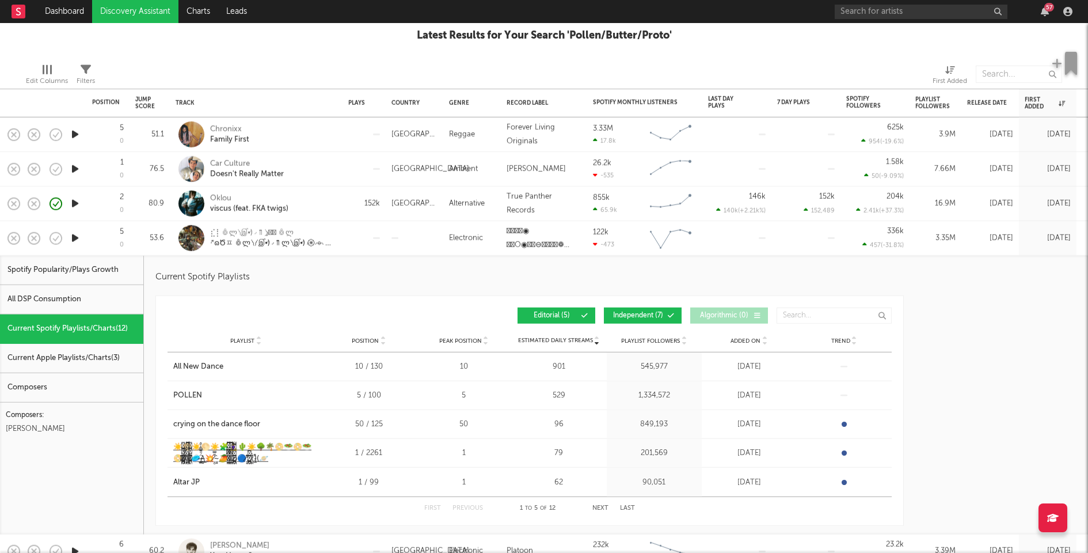
click at [244, 443] on div "☀️🌕☀️🌕☀️🧩🧘‍♀️🌵☀️🌳🌴📀🥗📀🥗📀 ̵̨̛̱̥͕́̎́̐͝/̸̠̜̅̐͊̋̿̐̓\̸̧͔̰̳̦̣̪̈̏̓ ̴̡̛̅͐͛̀̽🥏/̶̱̼̣̤̰̲̣̈́…" at bounding box center [245, 452] width 145 height 22
click at [241, 424] on div "crying on the dance floor" at bounding box center [216, 424] width 87 height 12
click at [380, 237] on div at bounding box center [363, 238] width 43 height 35
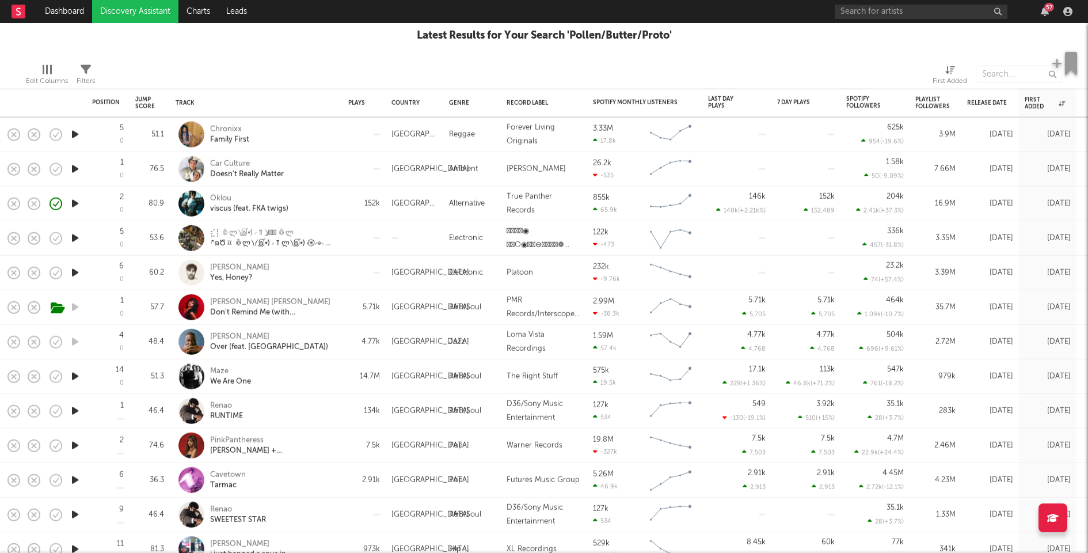
click at [74, 238] on icon "button" at bounding box center [75, 238] width 12 height 14
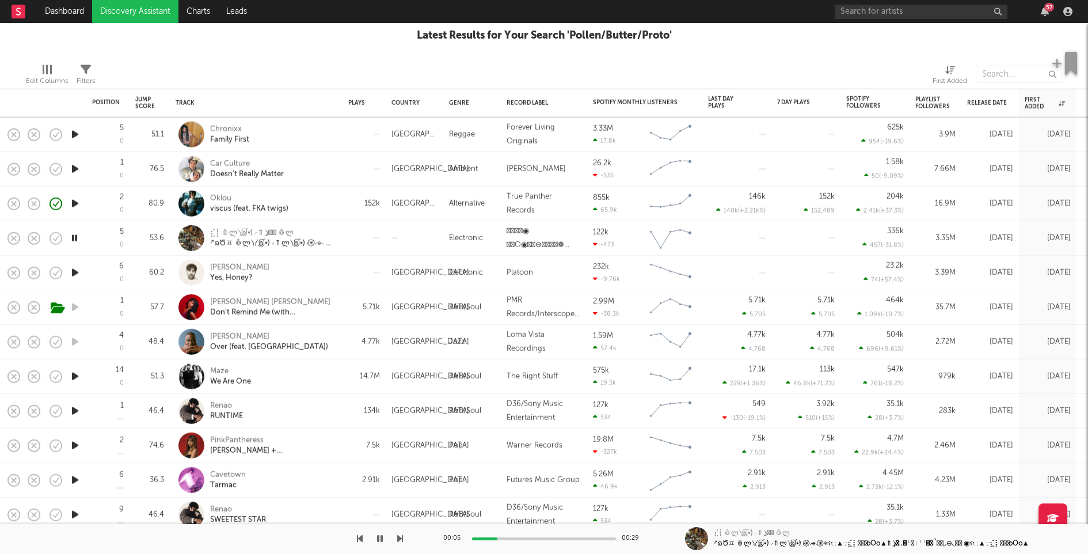
click at [75, 238] on icon "button" at bounding box center [74, 238] width 11 height 14
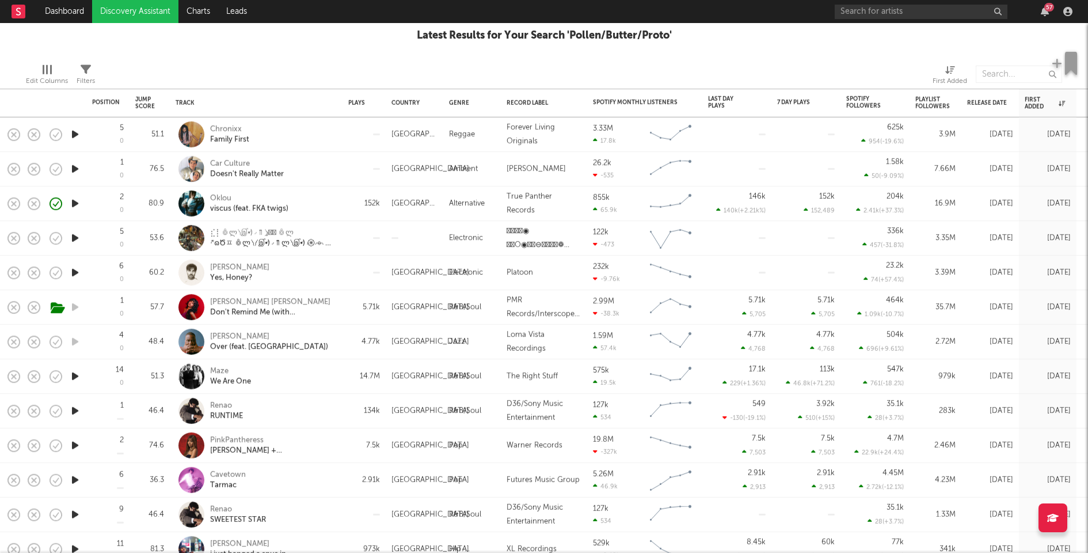
click at [358, 238] on div at bounding box center [364, 238] width 32 height 2
select select "1w"
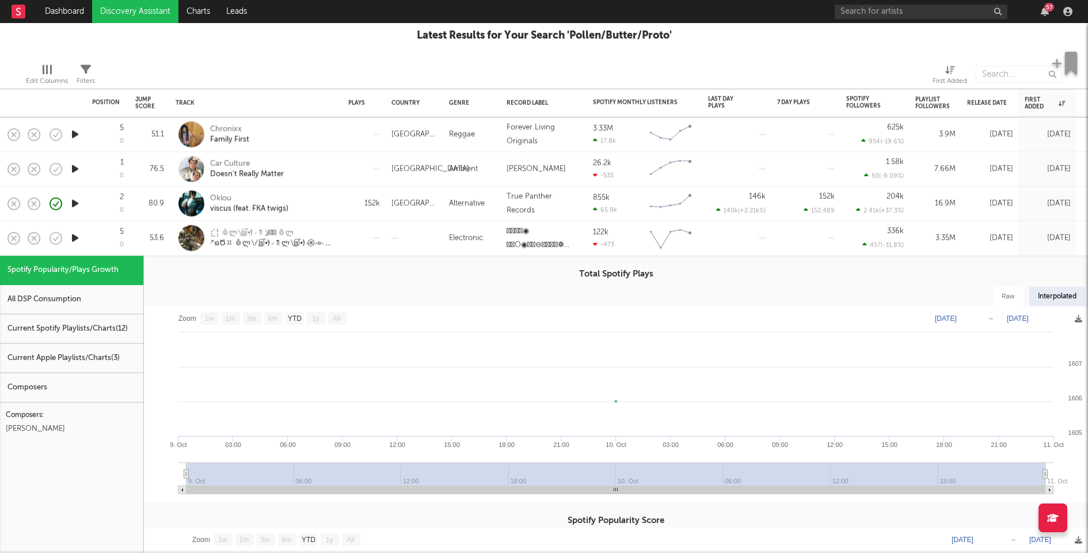
click at [82, 351] on div "Current Apple Playlists/Charts ( 3 )" at bounding box center [71, 358] width 143 height 29
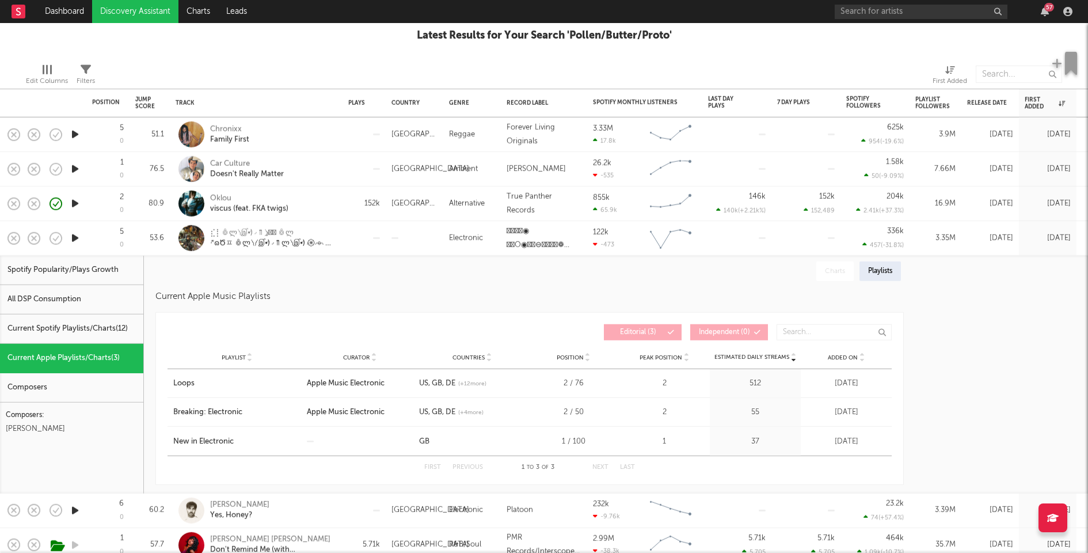
click at [111, 328] on div "Current Spotify Playlists/Charts ( 12 )" at bounding box center [71, 328] width 143 height 29
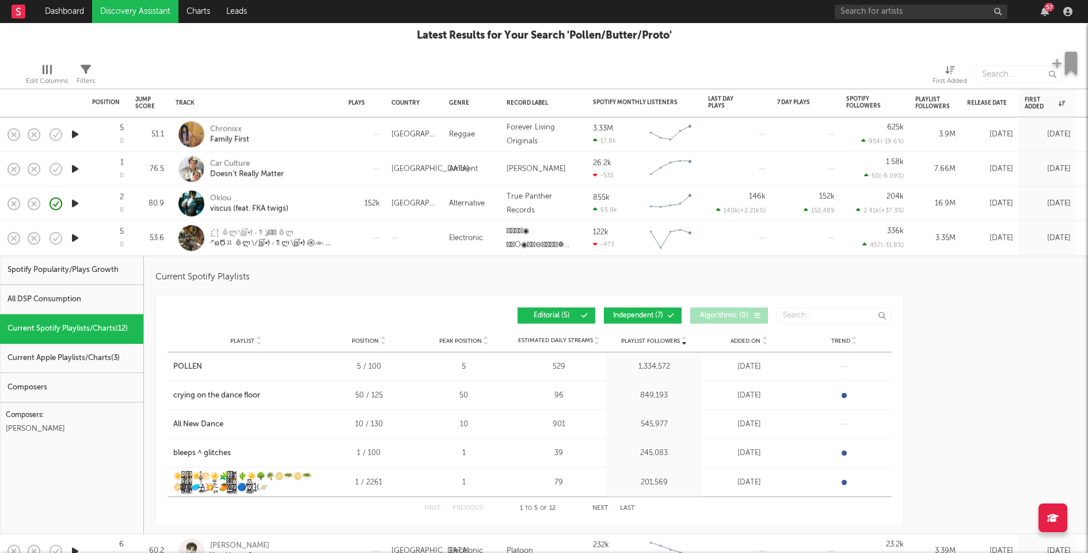
click at [628, 317] on span "Independent ( 7 )" at bounding box center [637, 315] width 53 height 7
click at [648, 314] on span "Independent ( 7 )" at bounding box center [637, 315] width 53 height 7
click at [205, 478] on div "☀️🌕☀️🌕☀️🧩🧘‍♀️🌵☀️🌳🌴📀🥗📀🥗📀 ̵̨̛̱̥͕́̎́̐͝/̸̠̜̅̐͊̋̿̐̓\̸̧͔̰̳̦̣̪̈̏̓ ̴̡̛̅͐͛̀̽🥏/̶̱̼̣̤̰̲̣̈́…" at bounding box center [245, 482] width 145 height 22
click at [359, 227] on div at bounding box center [363, 238] width 43 height 35
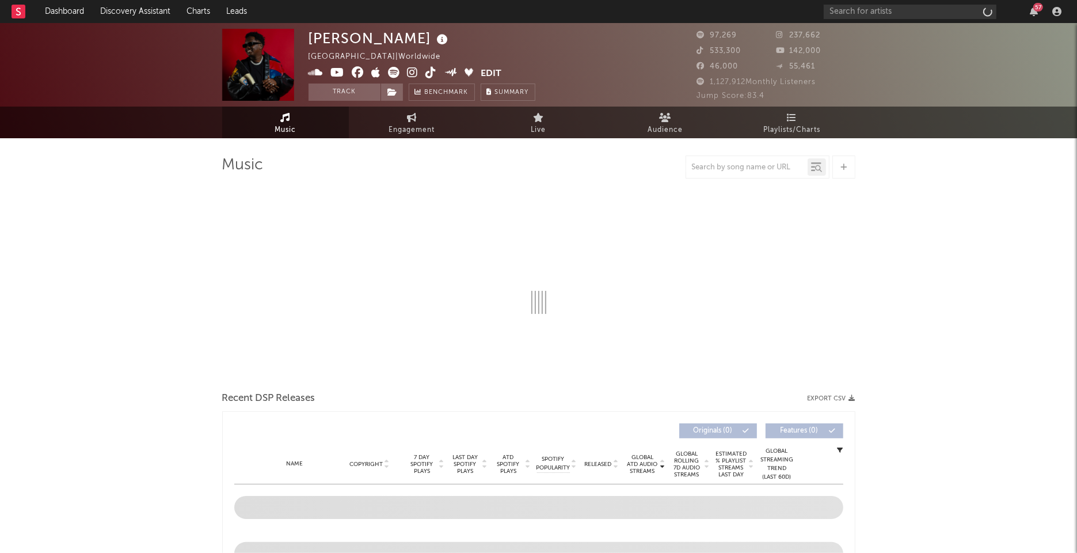
click at [413, 70] on icon at bounding box center [413, 73] width 11 height 12
select select "6m"
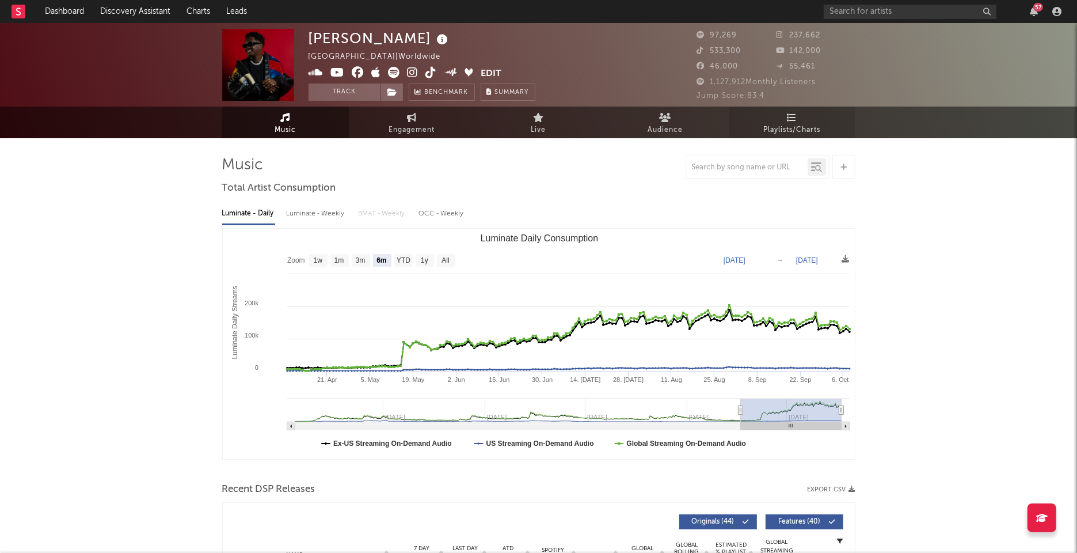
click at [774, 131] on span "Playlists/Charts" at bounding box center [791, 130] width 57 height 14
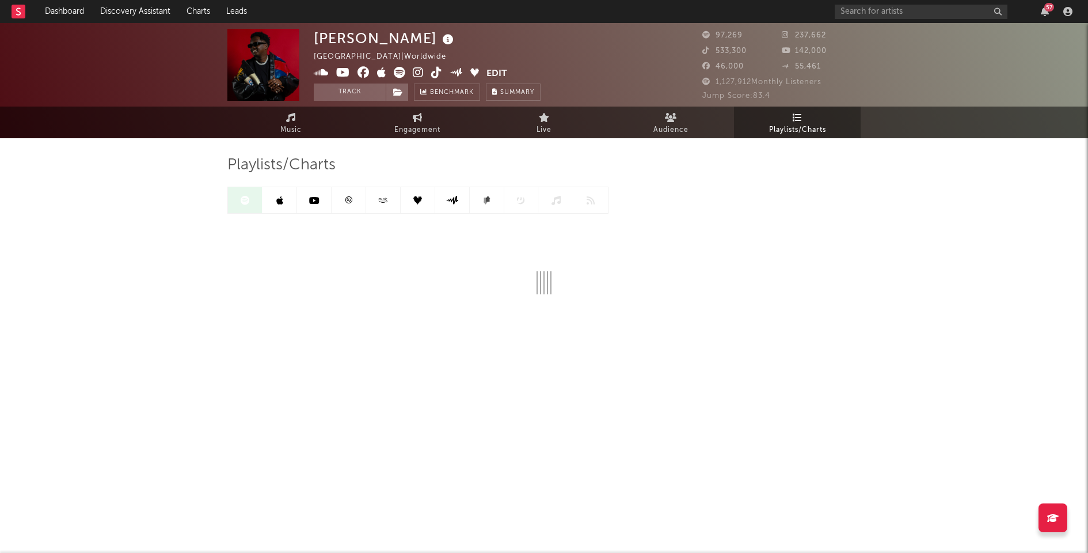
click at [348, 197] on icon at bounding box center [348, 199] width 7 height 7
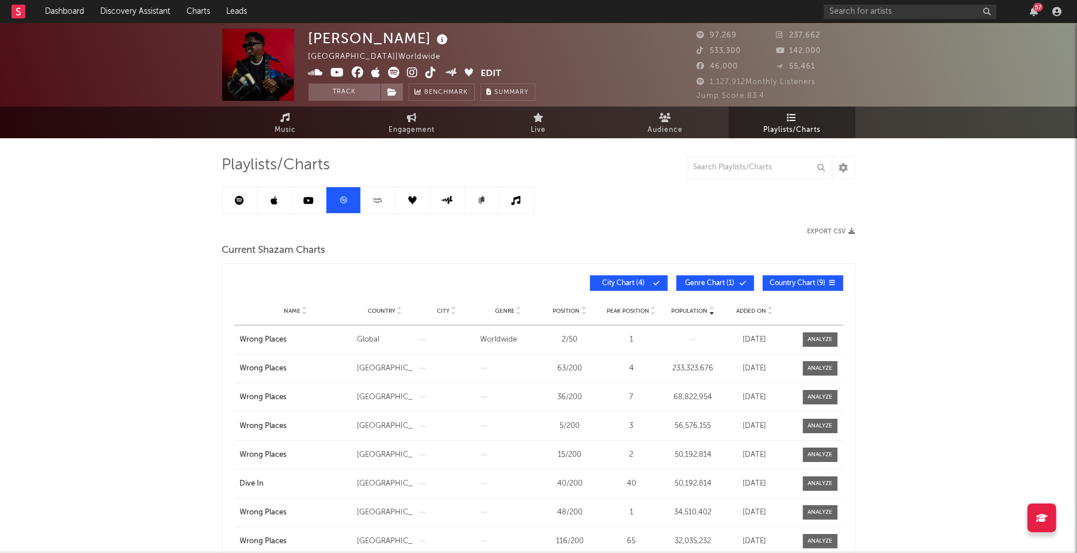
click at [235, 202] on icon at bounding box center [239, 200] width 9 height 9
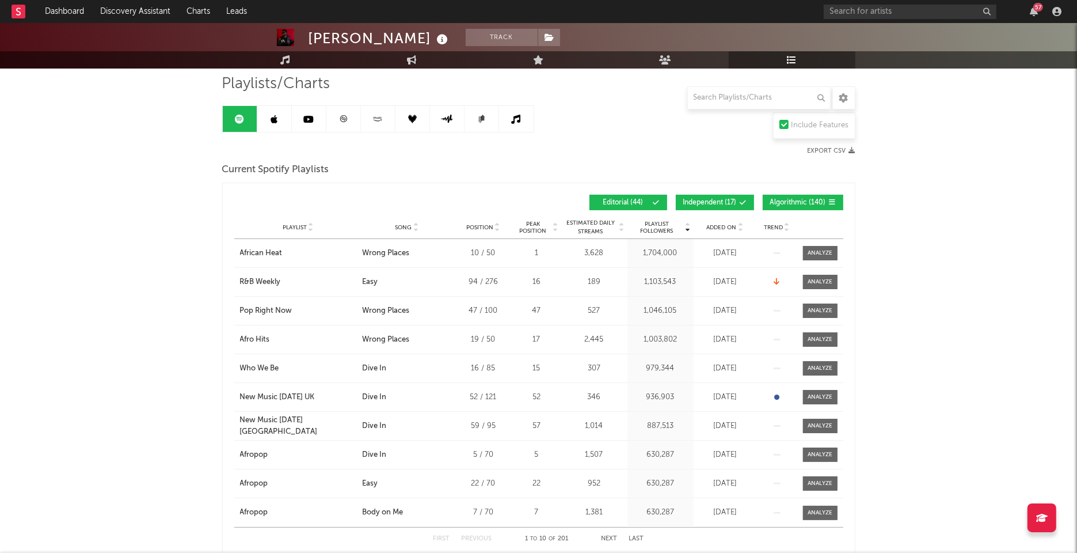
scroll to position [82, 0]
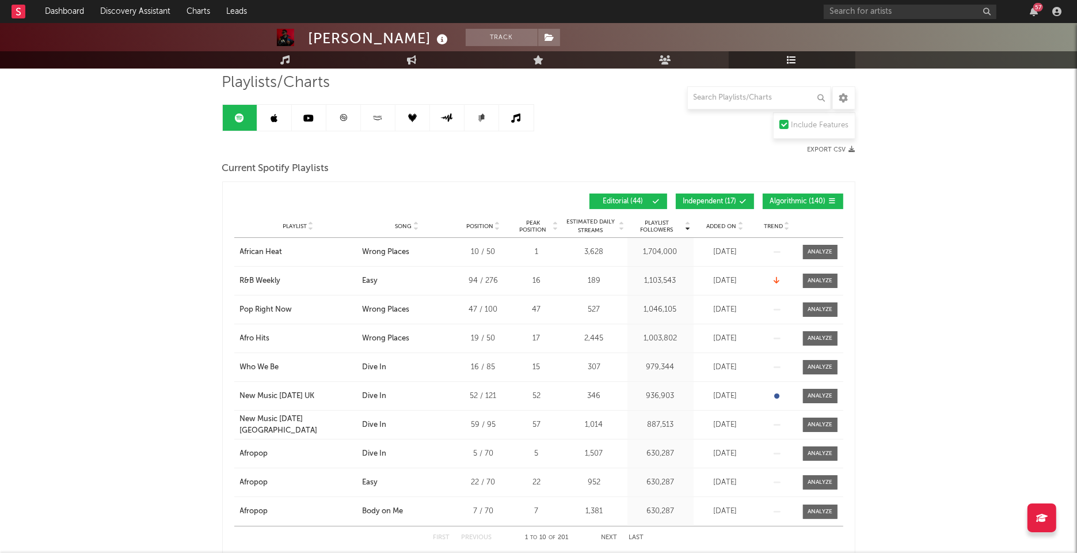
click at [717, 202] on span "Independent ( 17 )" at bounding box center [710, 201] width 54 height 7
click at [808, 198] on span at bounding box center [809, 201] width 2 height 7
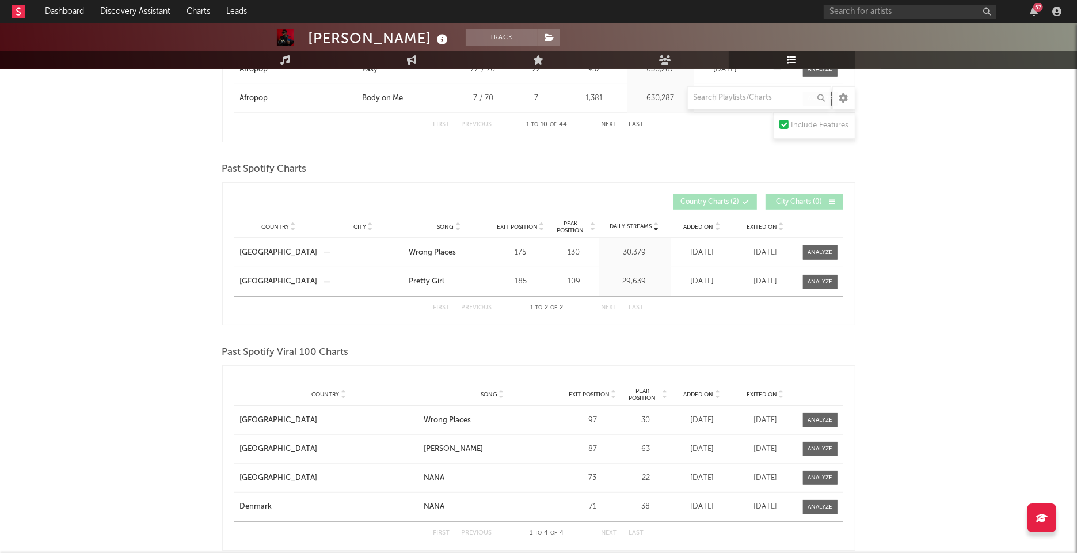
scroll to position [505, 0]
